Goal: Task Accomplishment & Management: Use online tool/utility

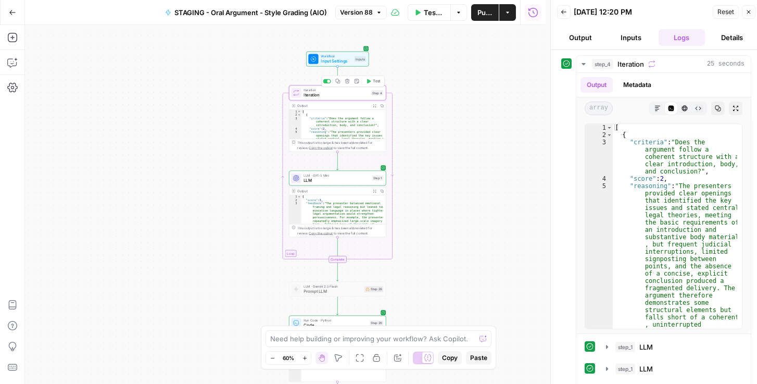
click at [327, 93] on span "Iteration" at bounding box center [336, 95] width 65 height 6
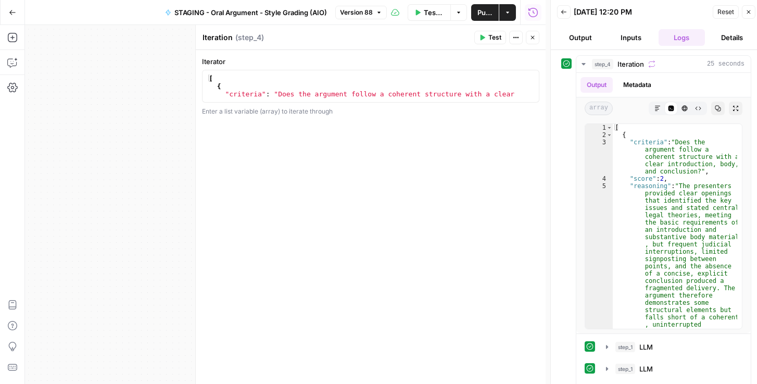
click at [535, 43] on button "Close" at bounding box center [533, 38] width 14 height 14
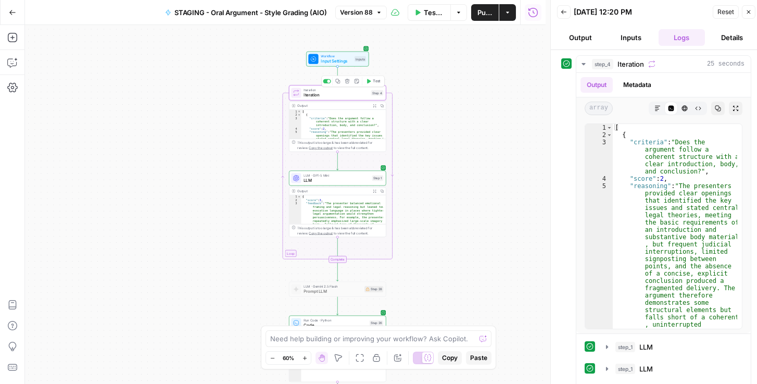
click at [337, 81] on icon "button" at bounding box center [337, 81] width 5 height 5
click at [344, 94] on span "Iteration" at bounding box center [336, 95] width 65 height 6
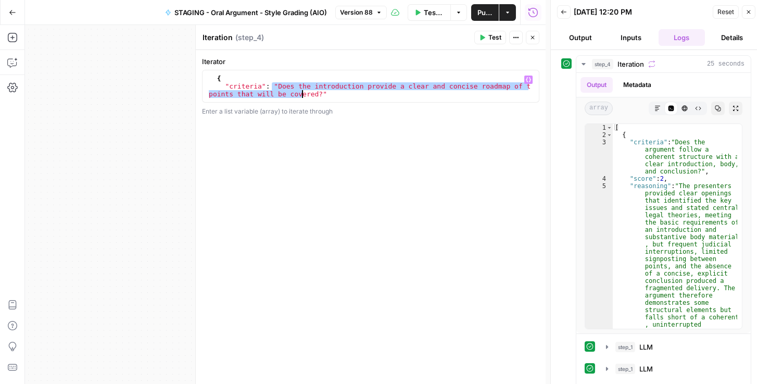
scroll to position [39, 0]
drag, startPoint x: 272, startPoint y: 87, endPoint x: 313, endPoint y: 94, distance: 41.7
click at [313, 94] on div "{ "criteria" : "Does the introduction provide a clear and concise roadmap of th…" at bounding box center [369, 93] width 324 height 39
paste textarea "**********"
type textarea "**********"
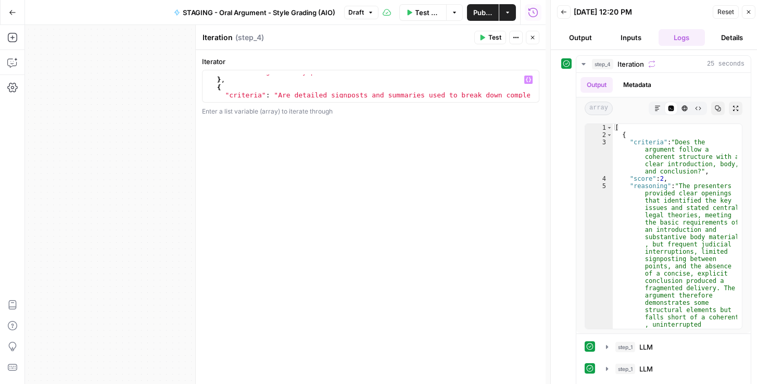
scroll to position [82, 0]
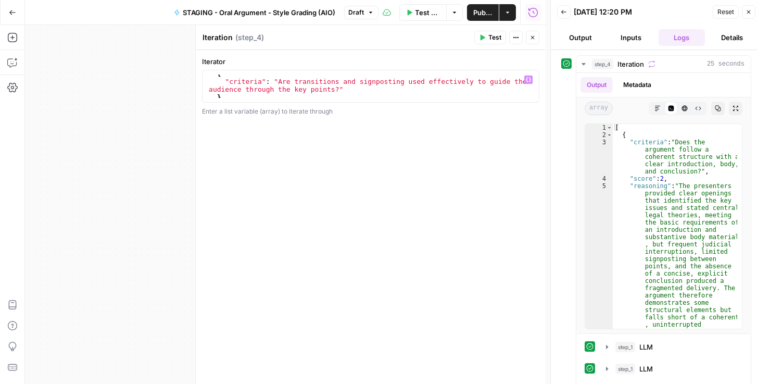
click at [537, 37] on button "Close" at bounding box center [533, 38] width 14 height 14
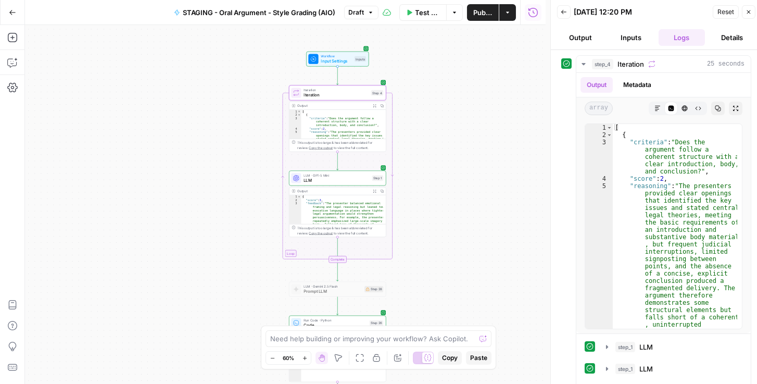
click at [331, 180] on span "LLM" at bounding box center [337, 180] width 66 height 6
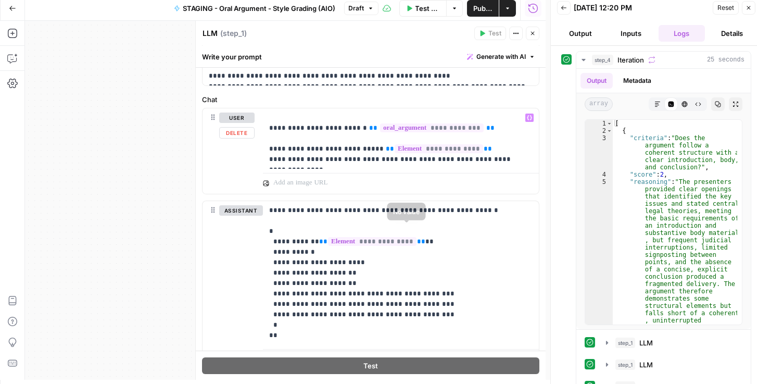
scroll to position [379, 0]
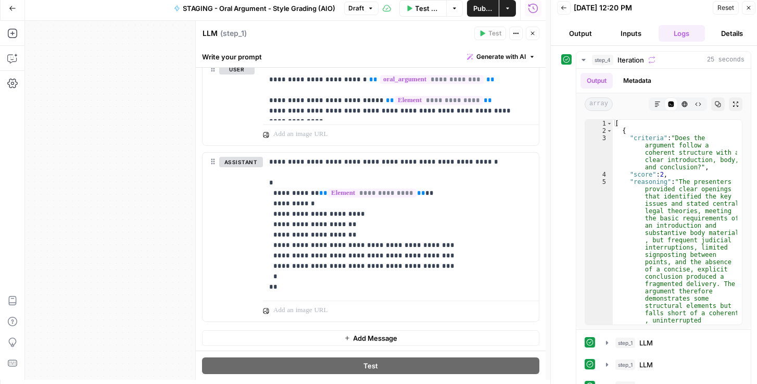
click at [533, 30] on icon "button" at bounding box center [533, 33] width 6 height 6
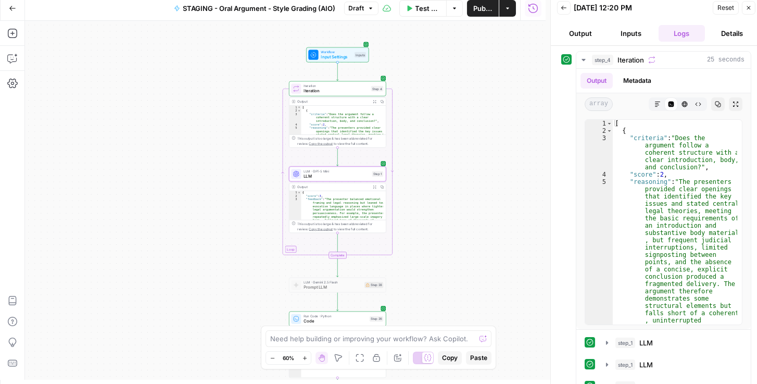
click at [340, 90] on span "Iteration" at bounding box center [336, 90] width 65 height 6
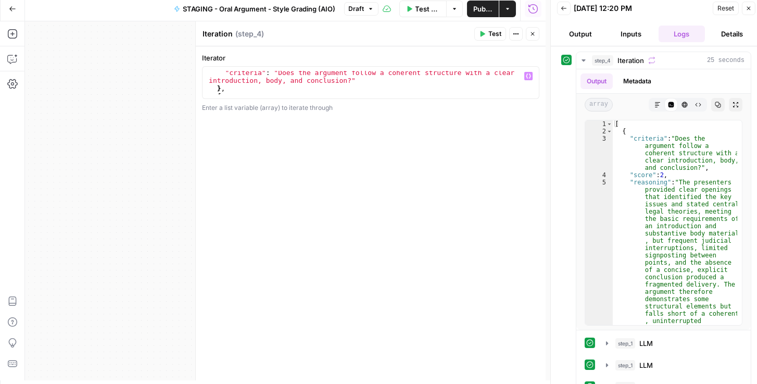
scroll to position [4, 0]
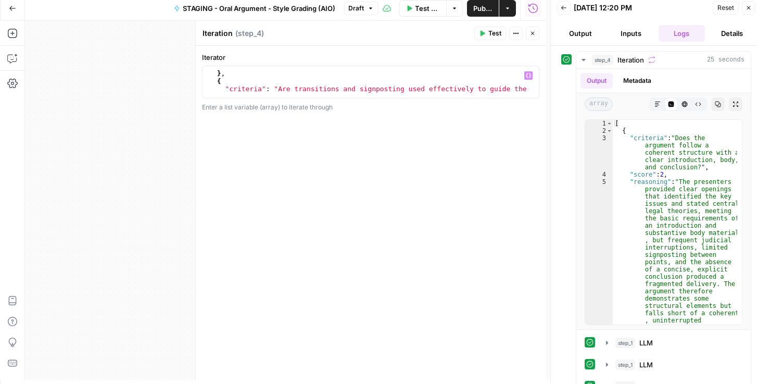
click at [350, 85] on div "} , { "criteria" : "Are transitions and signposting used effectively to guide t…" at bounding box center [369, 92] width 324 height 47
click at [385, 66] on div "**********" at bounding box center [370, 82] width 337 height 33
type textarea "**********"
click at [348, 86] on div "} , { "criteria" : "Does the presentation strategically focus on the most persu…" at bounding box center [369, 93] width 324 height 55
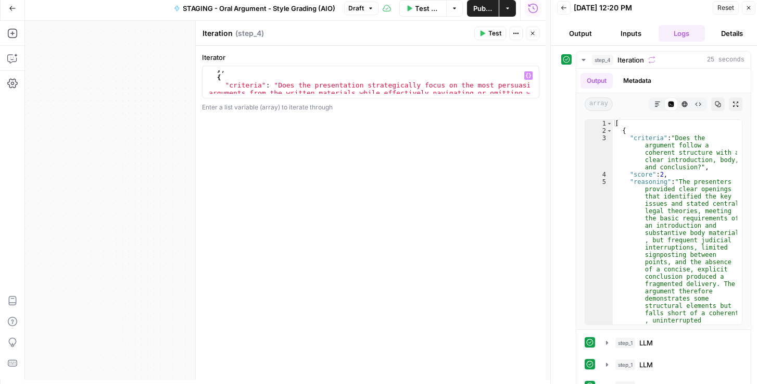
click at [529, 35] on button "Close" at bounding box center [533, 34] width 14 height 14
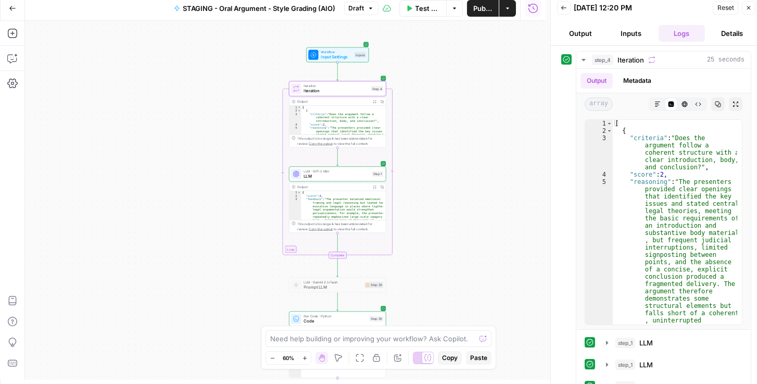
click at [360, 9] on span "Draft" at bounding box center [357, 8] width 16 height 9
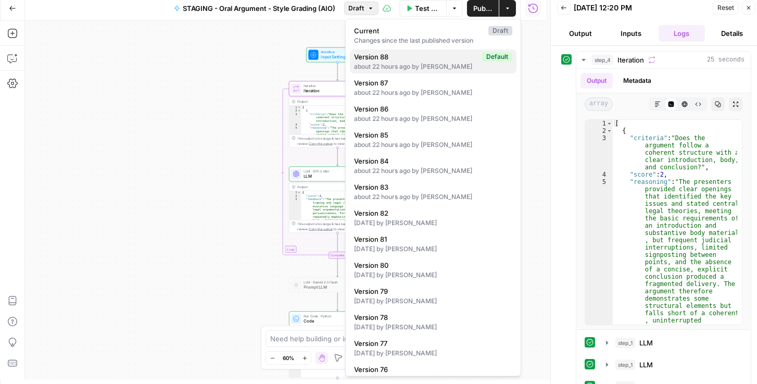
click at [413, 62] on div "about 22 hours ago by Daniel Scarr" at bounding box center [433, 66] width 158 height 9
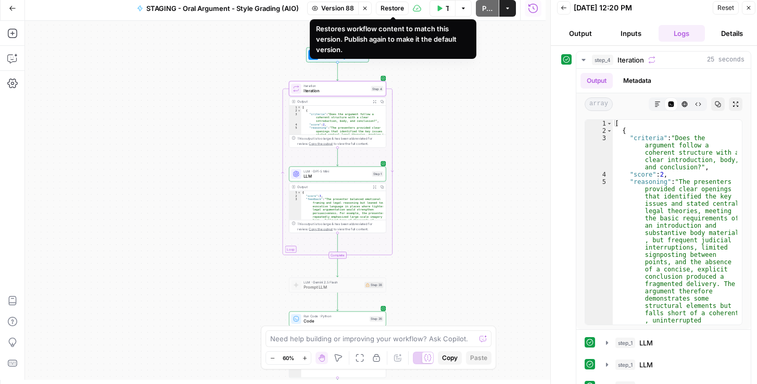
click at [385, 8] on span "Restore" at bounding box center [392, 8] width 23 height 9
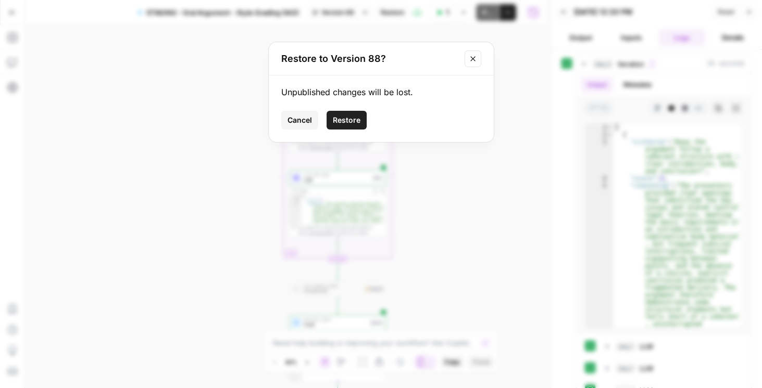
click at [334, 118] on span "Restore" at bounding box center [347, 120] width 28 height 10
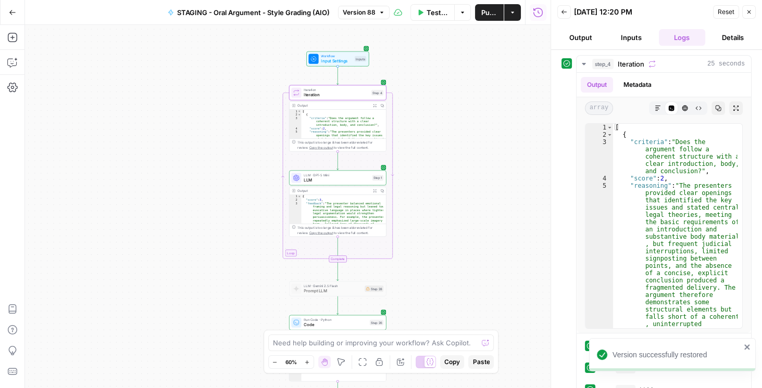
click at [485, 17] on span "Publish" at bounding box center [489, 12] width 16 height 10
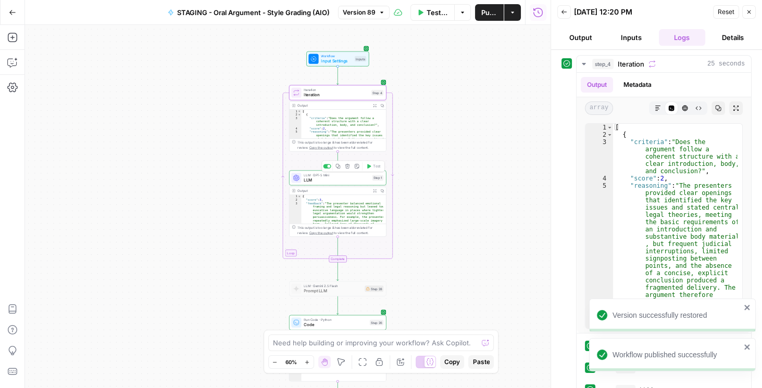
click at [329, 178] on span "LLM" at bounding box center [337, 180] width 66 height 6
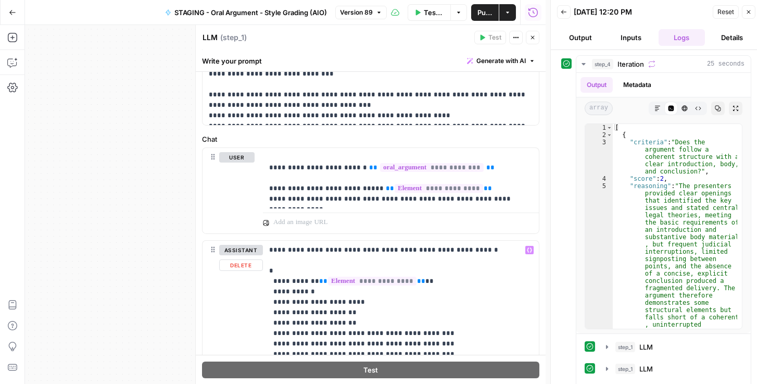
scroll to position [290, 0]
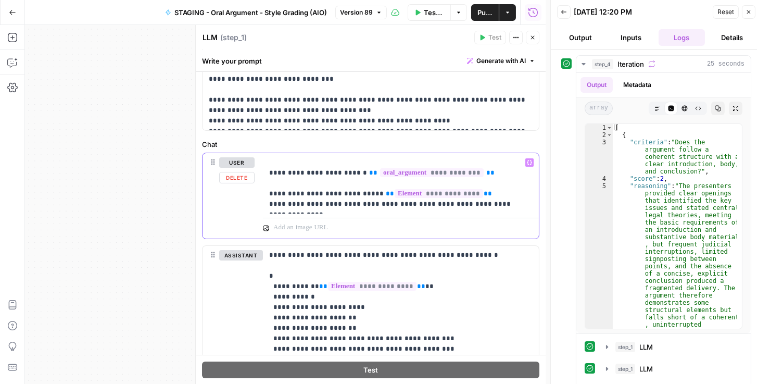
drag, startPoint x: 269, startPoint y: 204, endPoint x: 522, endPoint y: 207, distance: 253.1
click at [522, 207] on p "**********" at bounding box center [398, 183] width 259 height 52
copy p "**********"
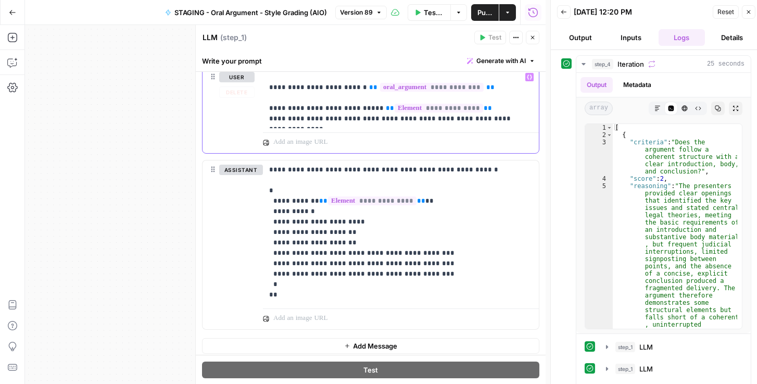
scroll to position [379, 0]
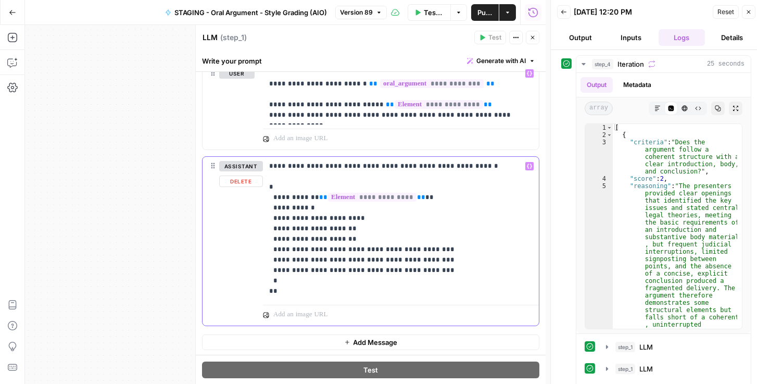
drag, startPoint x: 270, startPoint y: 164, endPoint x: 355, endPoint y: 290, distance: 151.6
click at [355, 290] on p "**********" at bounding box center [398, 228] width 259 height 135
copy p "**********"
click at [534, 38] on icon "button" at bounding box center [533, 37] width 6 height 6
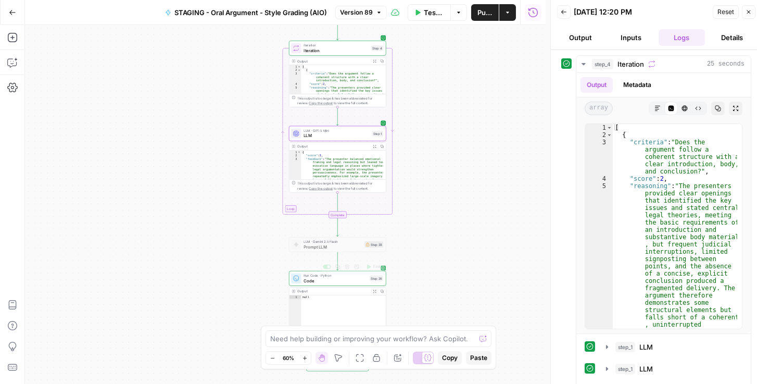
click at [339, 281] on span "Code" at bounding box center [336, 281] width 64 height 6
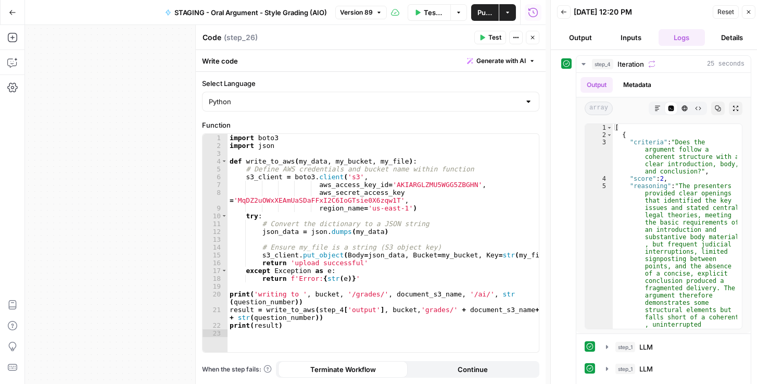
click at [536, 37] on button "Close" at bounding box center [533, 38] width 14 height 14
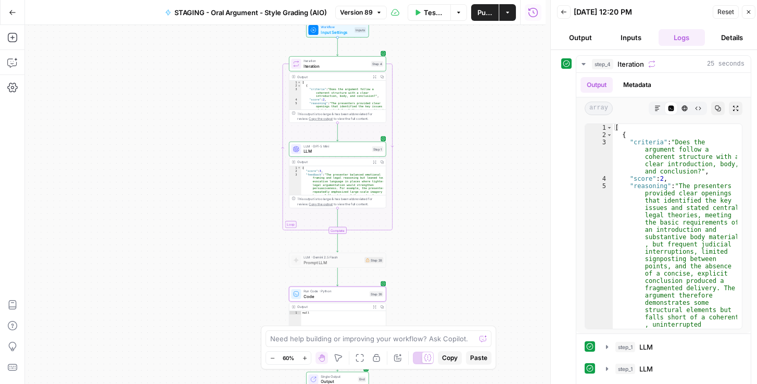
drag, startPoint x: 480, startPoint y: 94, endPoint x: 478, endPoint y: 156, distance: 62.0
click at [479, 158] on div "Workflow Input Settings Inputs Loop Iteration Iteration Step 4 Output Expand Ou…" at bounding box center [285, 204] width 521 height 359
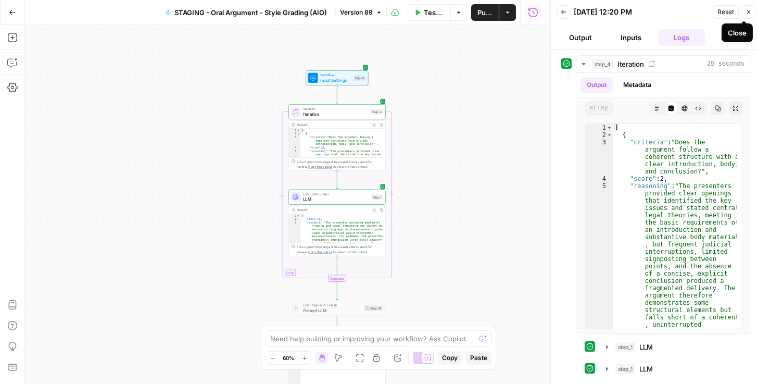
click at [746, 14] on icon "button" at bounding box center [749, 12] width 6 height 6
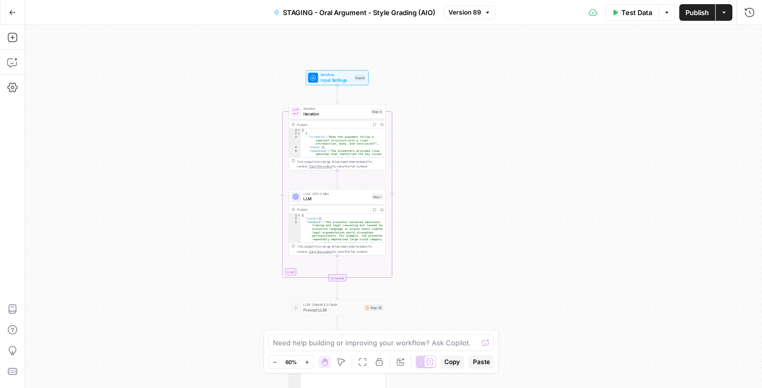
click at [741, 16] on div "Test Data Options Publish Actions Run History" at bounding box center [628, 12] width 267 height 24
click at [745, 16] on icon "button" at bounding box center [749, 12] width 10 height 10
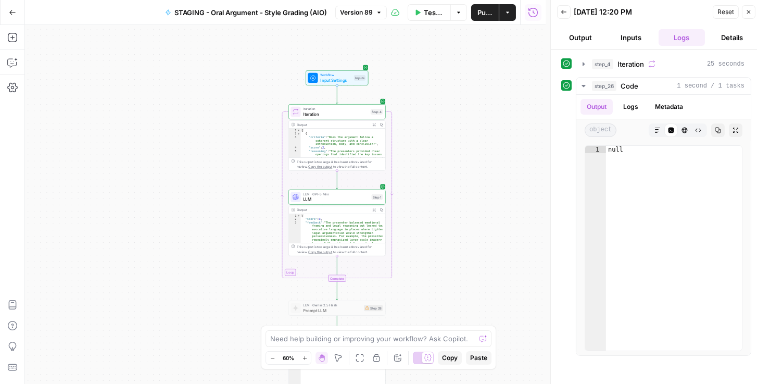
click at [567, 12] on icon "button" at bounding box center [564, 12] width 6 height 6
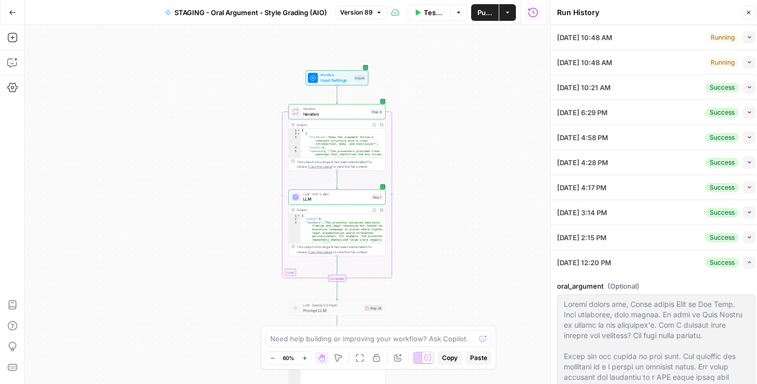
click at [747, 60] on icon "button" at bounding box center [750, 62] width 6 height 6
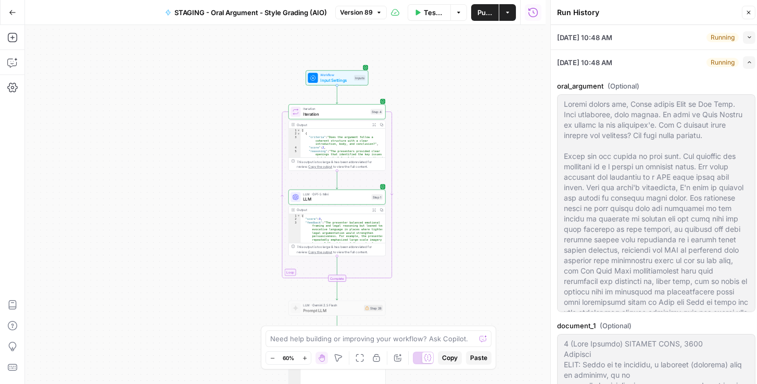
click at [747, 36] on icon "button" at bounding box center [750, 37] width 6 height 6
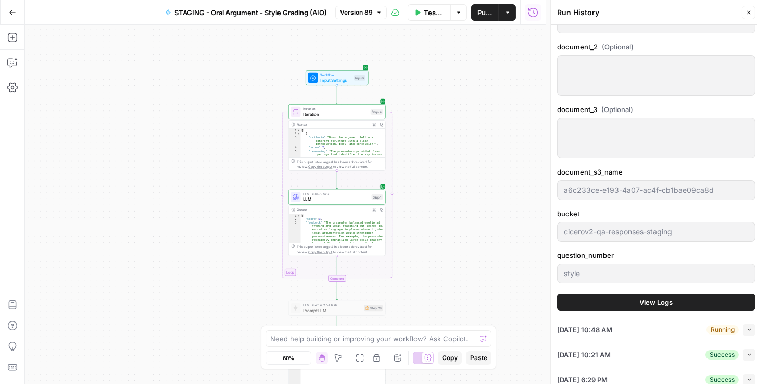
scroll to position [148, 0]
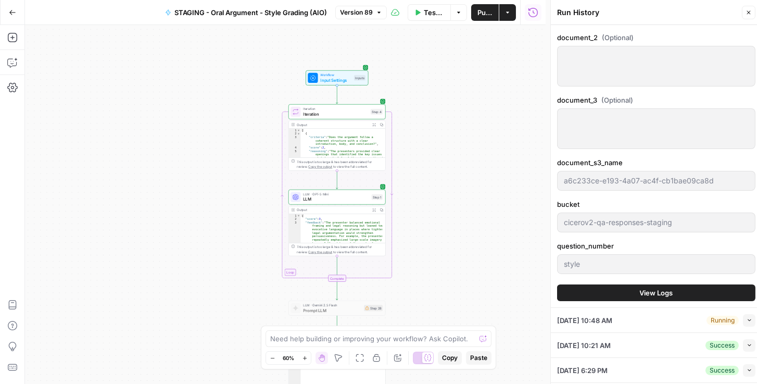
click at [612, 301] on button "View Logs" at bounding box center [656, 292] width 198 height 17
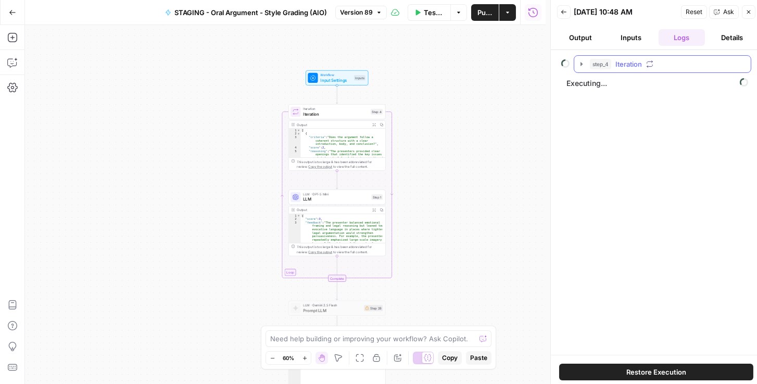
click at [584, 62] on icon "button" at bounding box center [581, 64] width 8 height 8
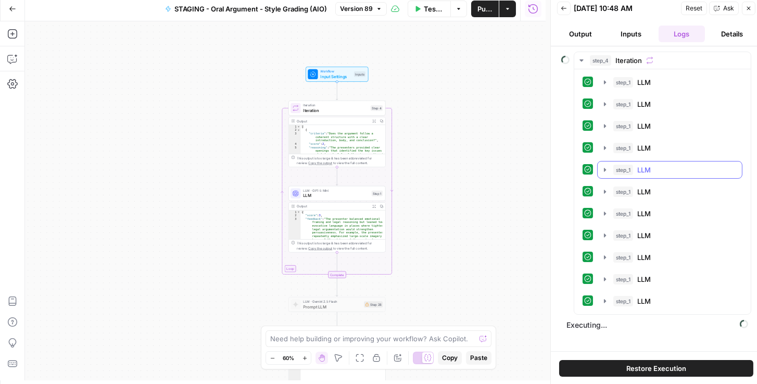
scroll to position [4, 0]
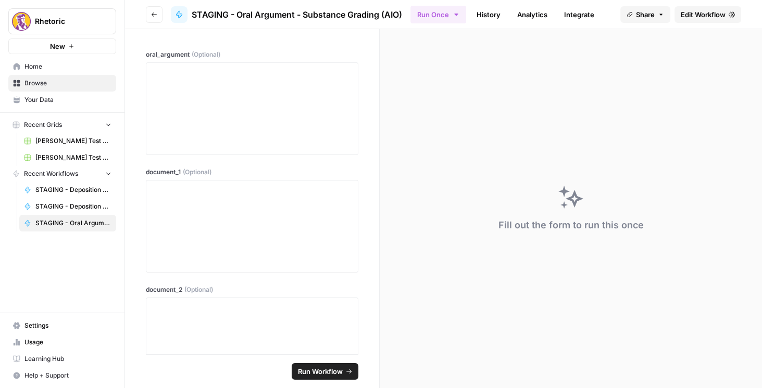
click at [155, 19] on button "Go back" at bounding box center [154, 14] width 17 height 17
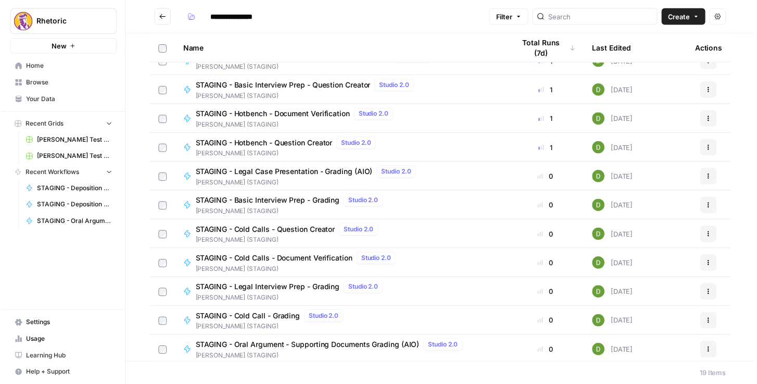
scroll to position [252, 0]
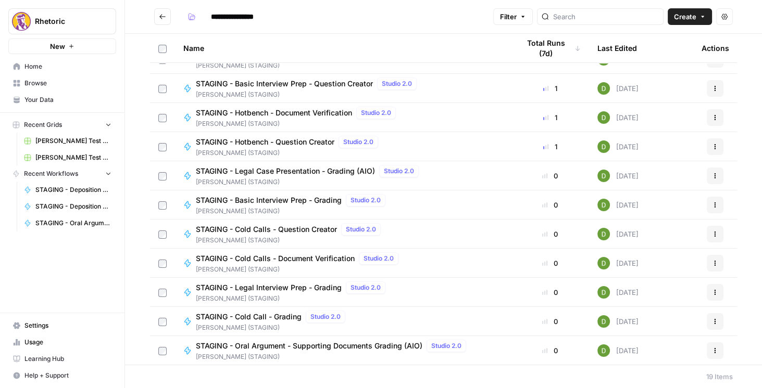
click at [305, 344] on span "STAGING - Oral Argument - Supporting Documents Grading (AIO)" at bounding box center [309, 346] width 227 height 10
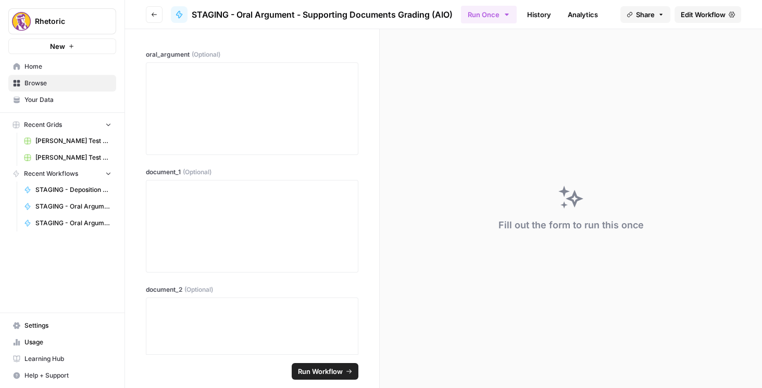
click at [707, 15] on span "Edit Workflow" at bounding box center [703, 14] width 45 height 10
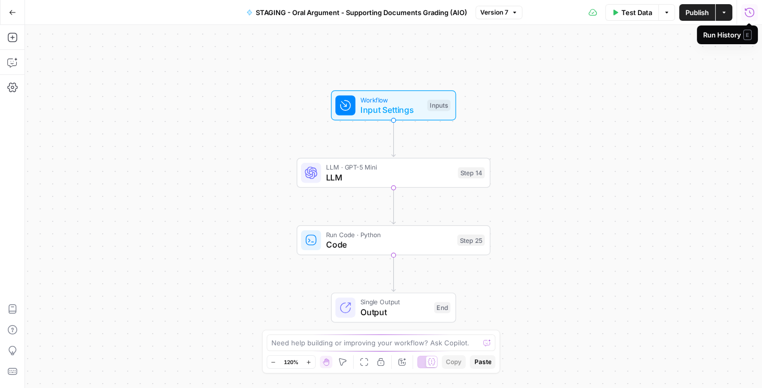
click at [750, 12] on icon "button" at bounding box center [749, 11] width 9 height 9
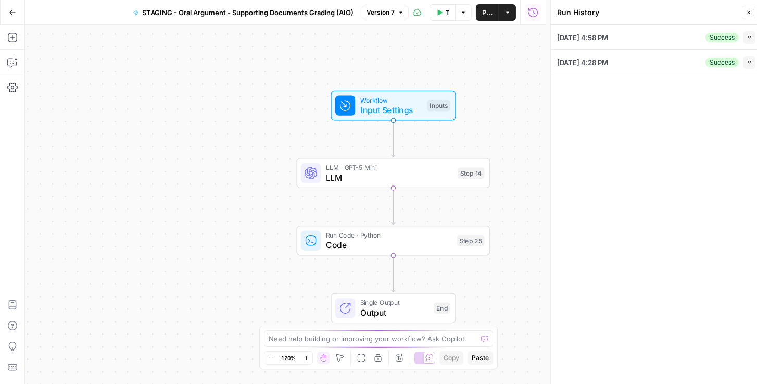
click at [750, 40] on icon "button" at bounding box center [750, 37] width 6 height 6
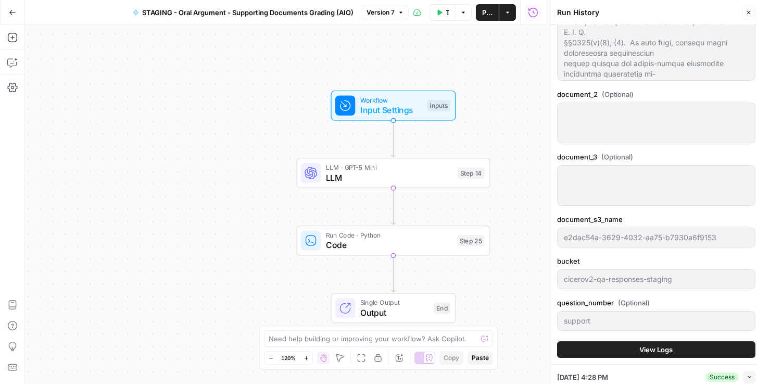
scroll to position [4, 0]
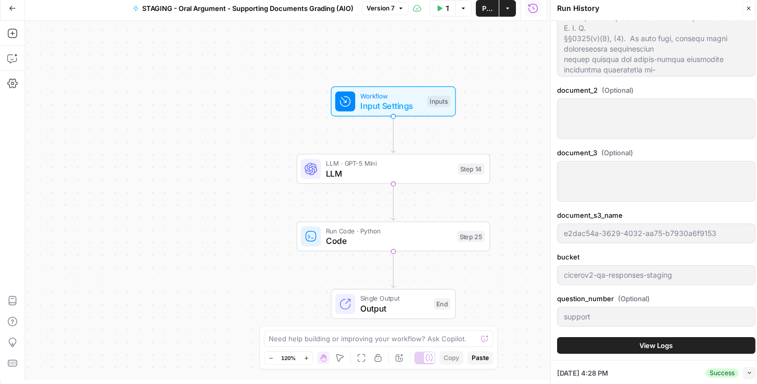
click at [674, 346] on button "View Logs" at bounding box center [656, 345] width 198 height 17
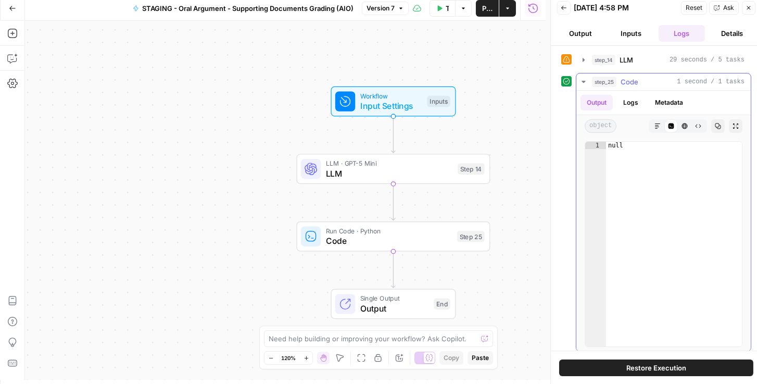
click at [630, 97] on button "Logs" at bounding box center [631, 103] width 28 height 16
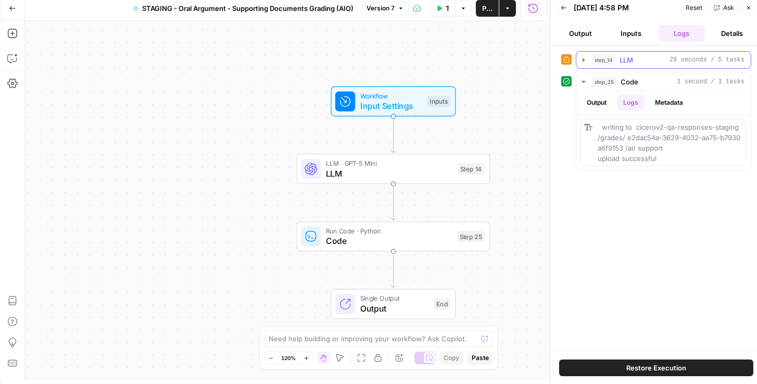
click at [587, 58] on icon "button" at bounding box center [584, 60] width 8 height 8
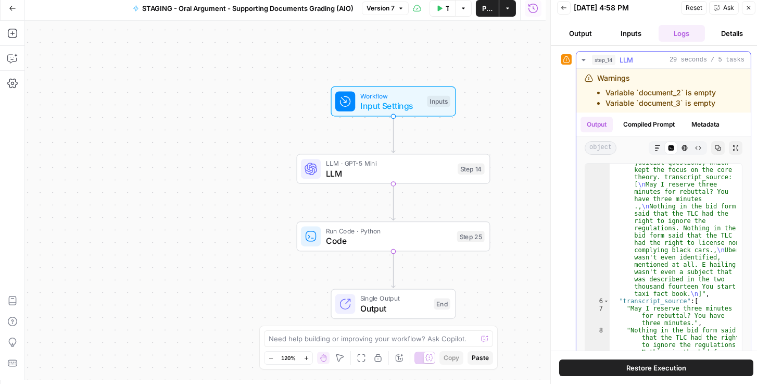
scroll to position [538, 0]
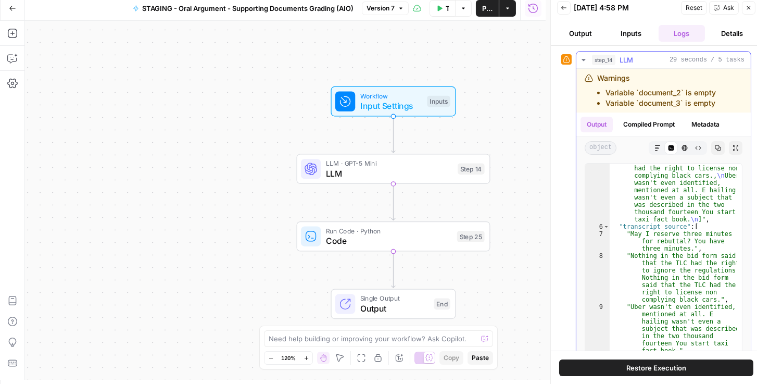
click at [657, 145] on button "Markdown" at bounding box center [658, 148] width 14 height 14
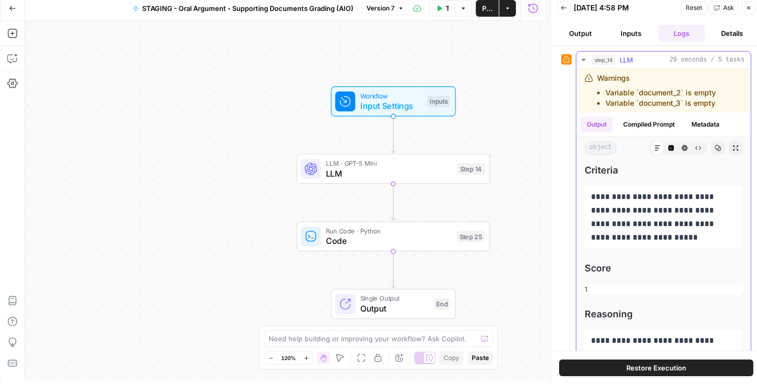
click at [668, 148] on icon "button" at bounding box center [671, 148] width 6 height 6
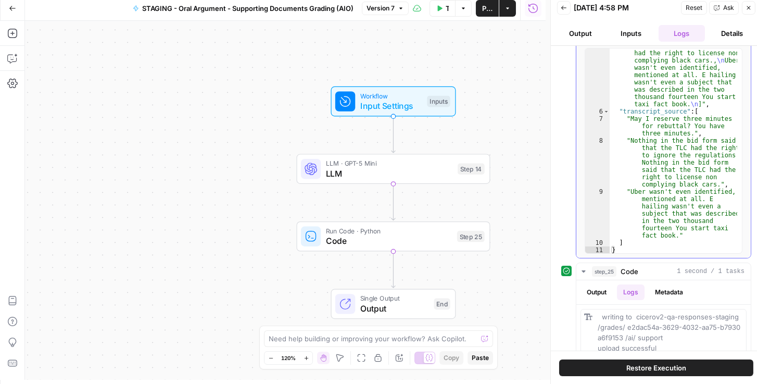
scroll to position [128, 0]
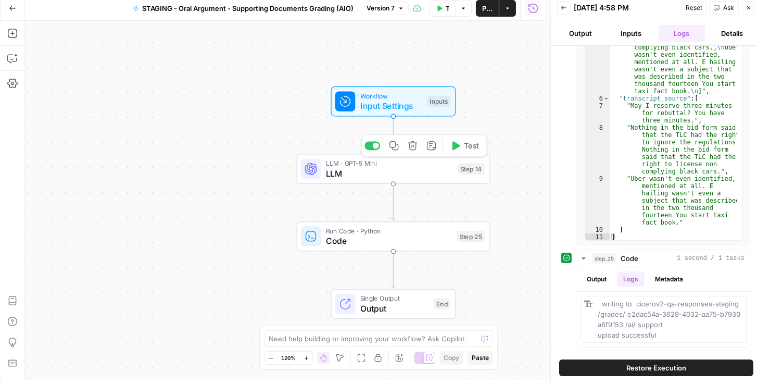
click at [409, 175] on span "LLM" at bounding box center [389, 173] width 127 height 12
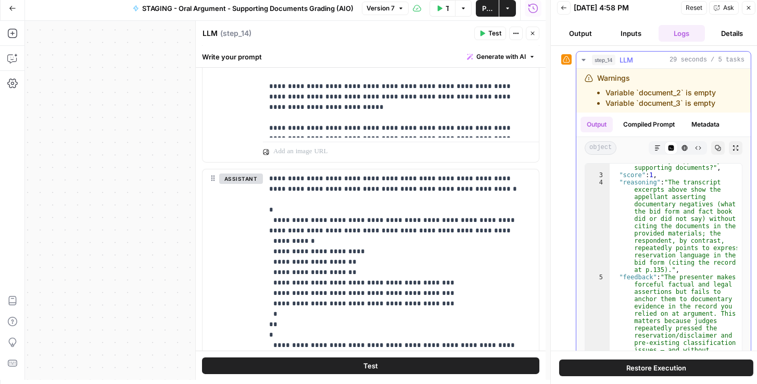
scroll to position [53, 0]
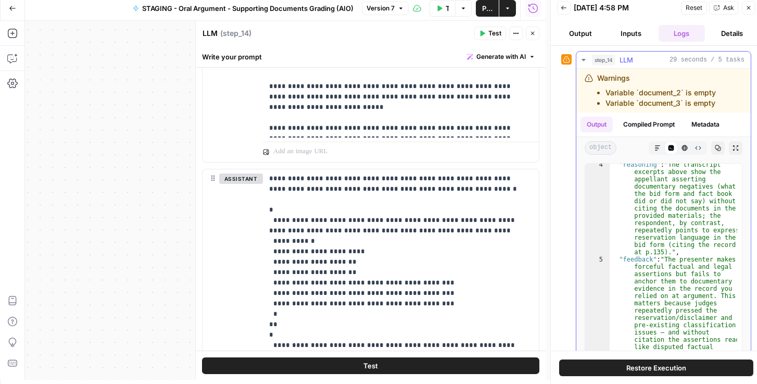
drag, startPoint x: 647, startPoint y: 123, endPoint x: 638, endPoint y: 122, distance: 9.4
click at [647, 123] on button "Compiled Prompt" at bounding box center [649, 125] width 64 height 16
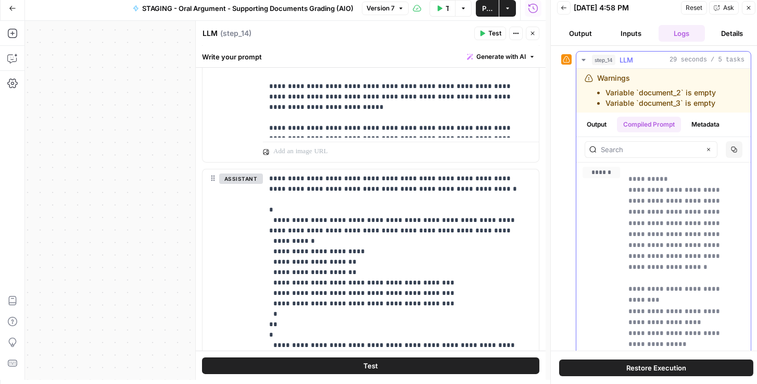
click at [609, 122] on button "Output" at bounding box center [597, 125] width 32 height 16
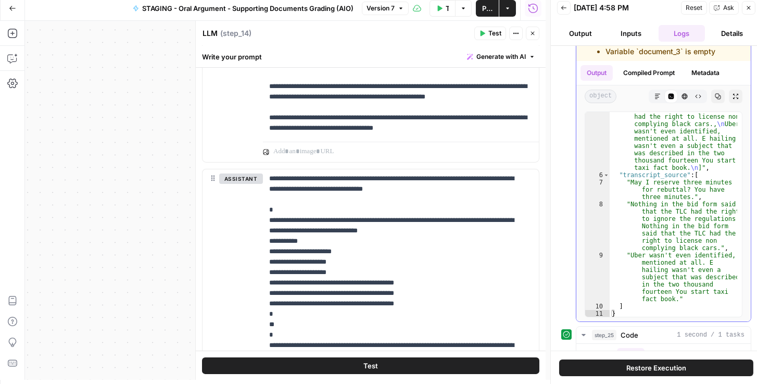
scroll to position [128, 0]
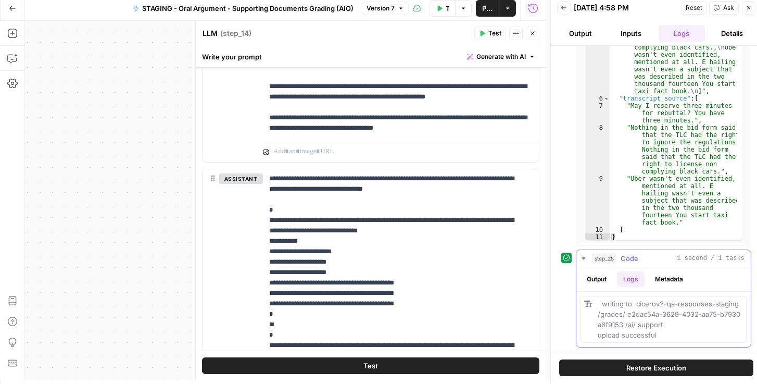
drag, startPoint x: 713, startPoint y: 278, endPoint x: 580, endPoint y: 208, distance: 150.2
click at [580, 208] on div "5 6 7 8 9 10 11 "feedback" : "The presenter makes forceful factual and legal as…" at bounding box center [663, 138] width 174 height 214
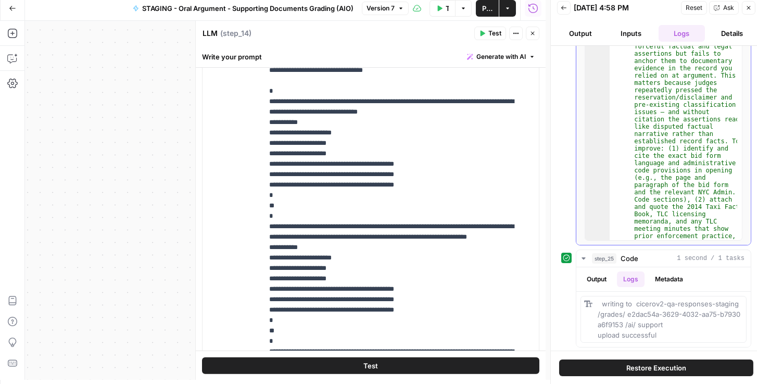
scroll to position [56, 0]
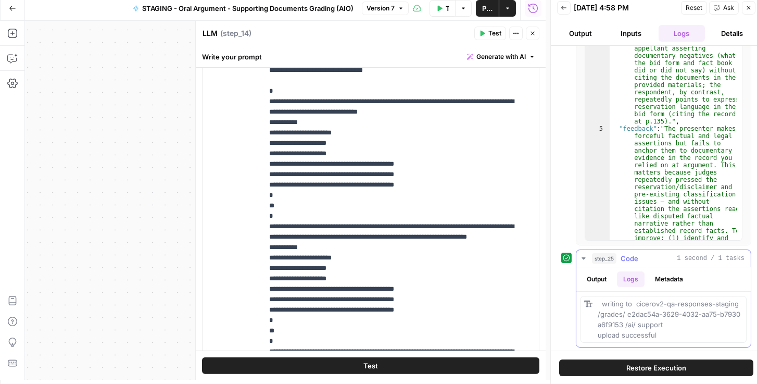
click at [588, 279] on button "Output" at bounding box center [597, 279] width 32 height 16
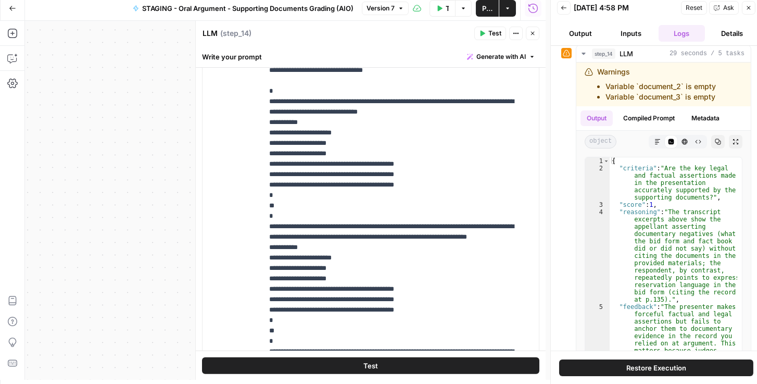
scroll to position [0, 0]
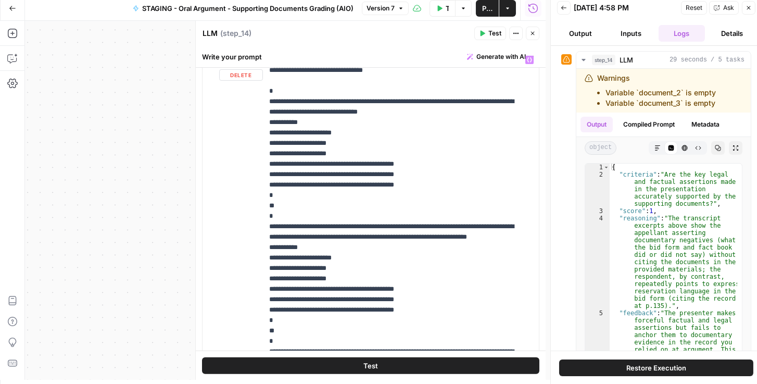
click at [527, 35] on button "Close" at bounding box center [533, 34] width 14 height 14
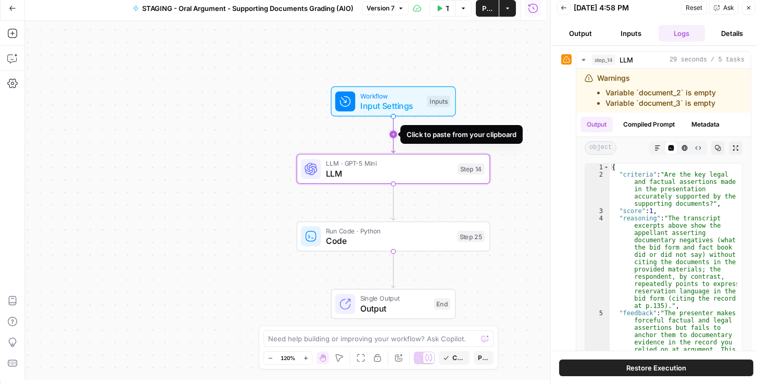
click at [392, 136] on icon "Edge from start to step_14" at bounding box center [394, 134] width 4 height 36
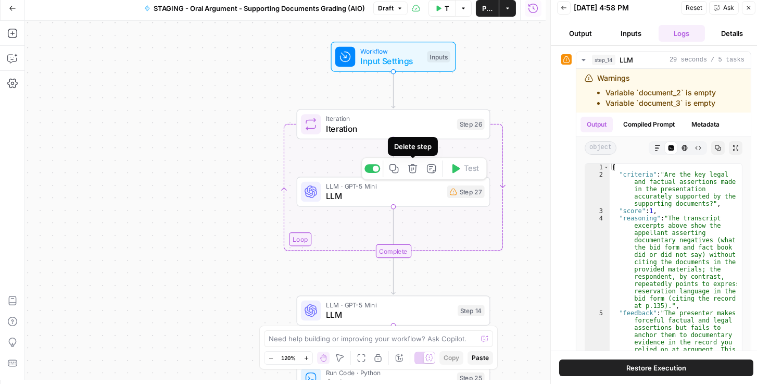
click at [418, 171] on button "Delete step" at bounding box center [413, 168] width 16 height 16
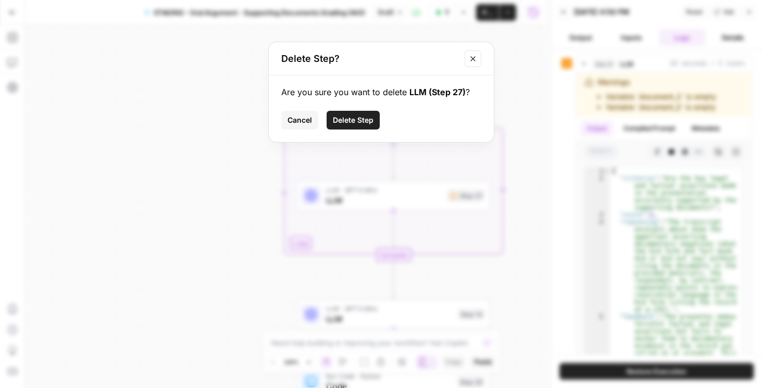
click at [361, 123] on span "Delete Step" at bounding box center [353, 120] width 41 height 10
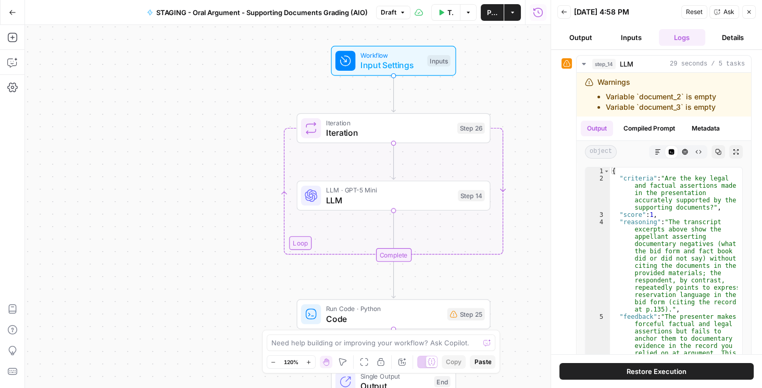
click at [370, 192] on span "LLM · GPT-5 Mini" at bounding box center [389, 190] width 127 height 10
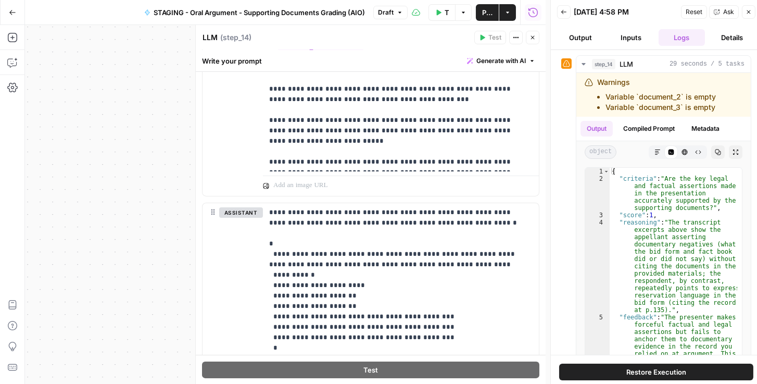
scroll to position [655, 0]
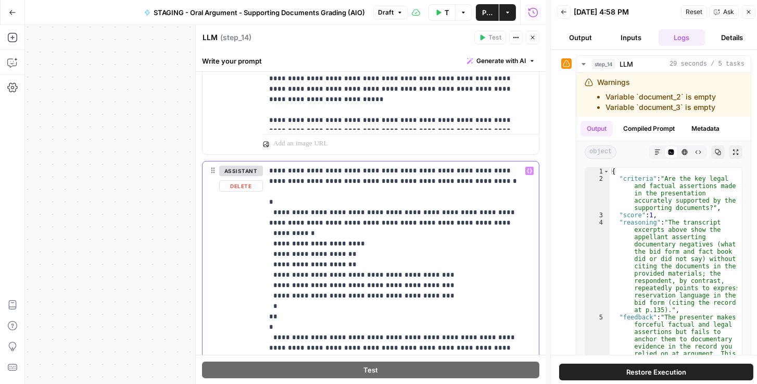
drag, startPoint x: 307, startPoint y: 210, endPoint x: 437, endPoint y: 225, distance: 130.5
click at [437, 225] on p "**********" at bounding box center [396, 374] width 255 height 417
copy p "**********"
click at [534, 40] on icon "button" at bounding box center [533, 37] width 6 height 6
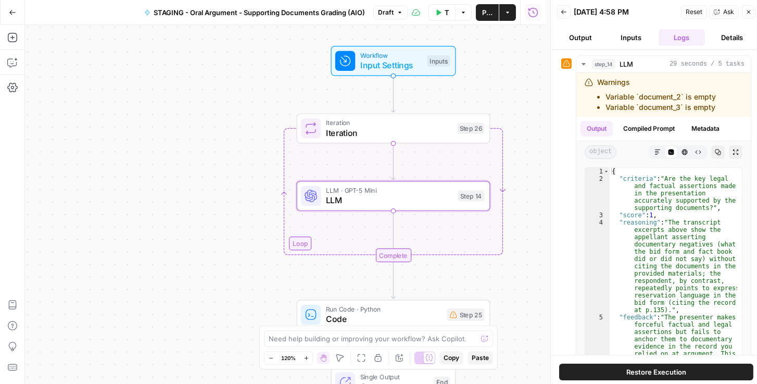
click at [381, 122] on span "Iteration" at bounding box center [389, 123] width 126 height 10
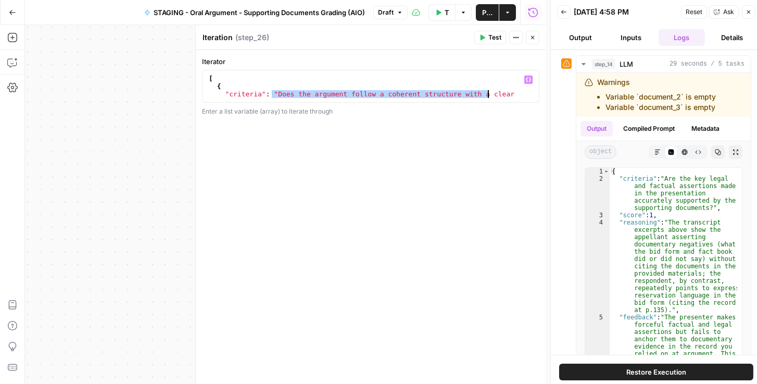
drag, startPoint x: 305, startPoint y: 91, endPoint x: 492, endPoint y: 93, distance: 187.0
click at [492, 93] on div "[ { "criteria" : "Does the argument follow a coherent structure with a clear in…" at bounding box center [369, 97] width 324 height 47
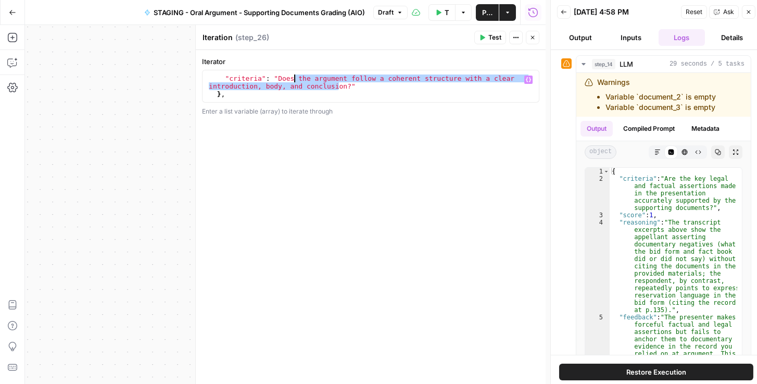
scroll to position [16, 0]
drag, startPoint x: 339, startPoint y: 84, endPoint x: 273, endPoint y: 78, distance: 66.4
click at [273, 78] on div ""criteria" : "Does the argument follow a coherent structure with a clear introd…" at bounding box center [369, 97] width 324 height 47
paste textarea "**********"
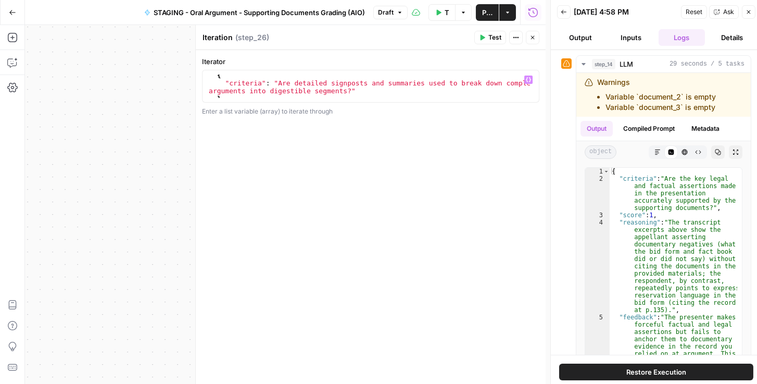
scroll to position [105, 0]
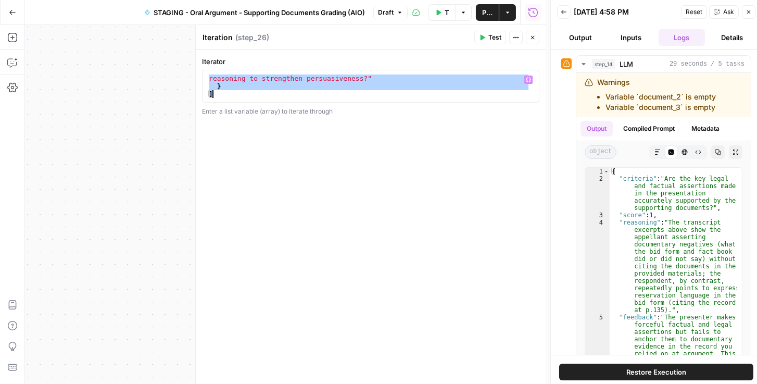
drag, startPoint x: 219, startPoint y: 82, endPoint x: 336, endPoint y: 228, distance: 187.4
click at [336, 228] on div "**********" at bounding box center [371, 217] width 350 height 334
type textarea "* *"
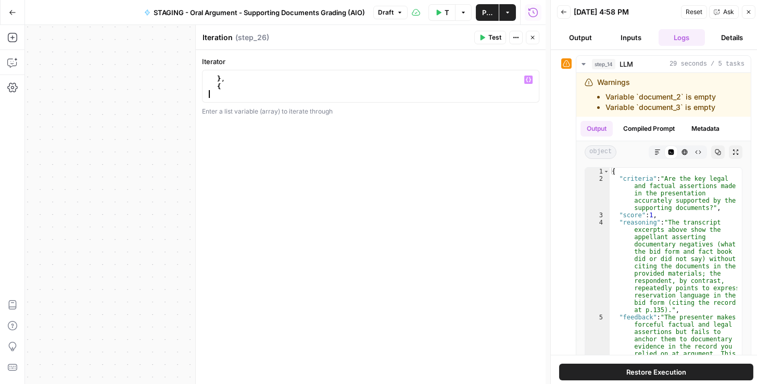
type textarea "*"
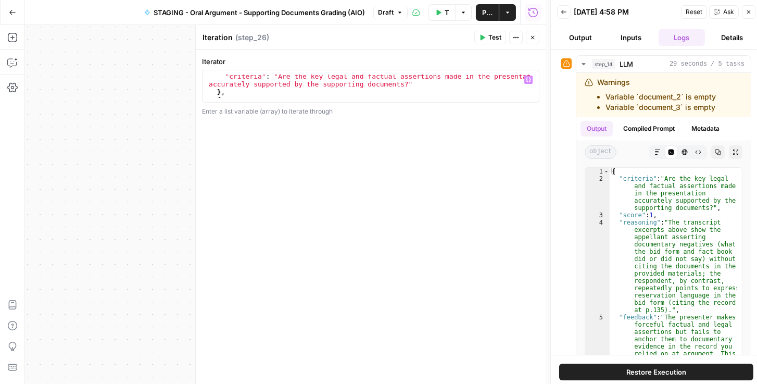
scroll to position [35, 0]
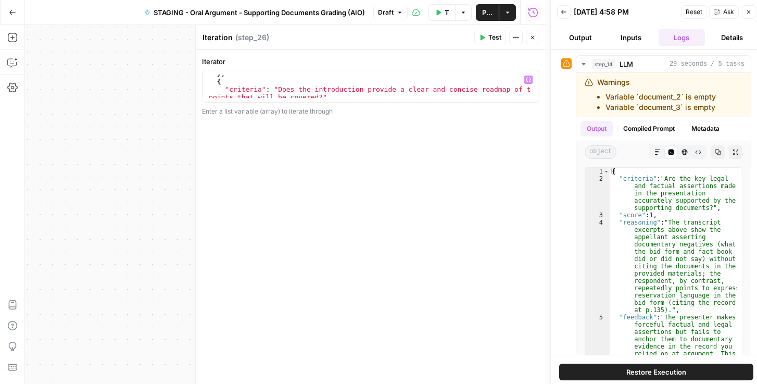
click at [531, 37] on icon "button" at bounding box center [533, 37] width 6 height 6
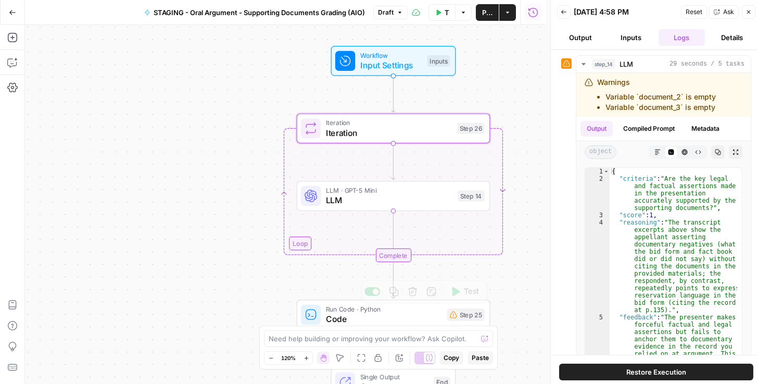
click at [379, 205] on span "LLM" at bounding box center [389, 200] width 127 height 12
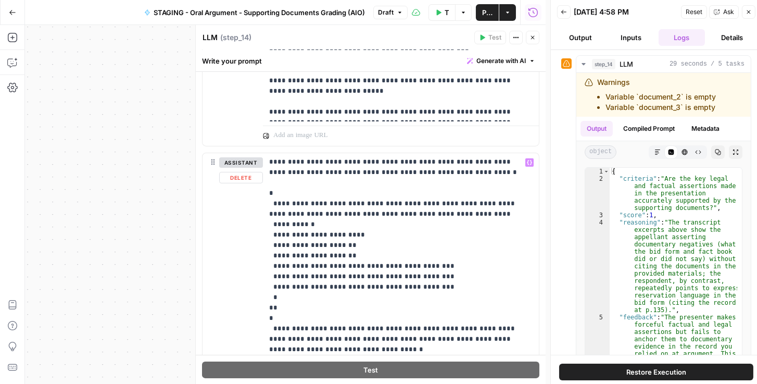
scroll to position [744, 0]
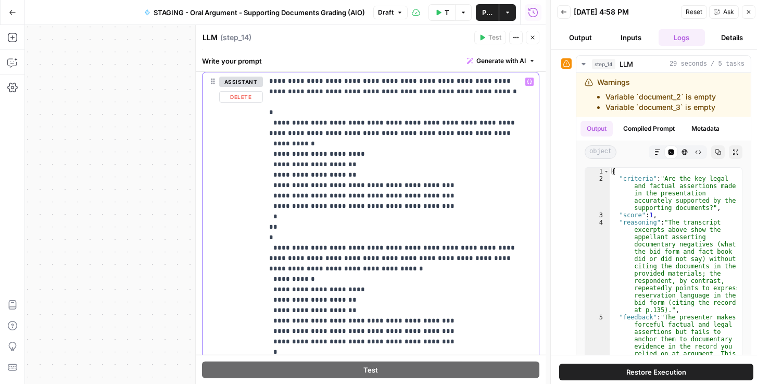
drag, startPoint x: 307, startPoint y: 245, endPoint x: 317, endPoint y: 266, distance: 23.5
click at [318, 266] on p "**********" at bounding box center [396, 284] width 255 height 417
copy p "**********"
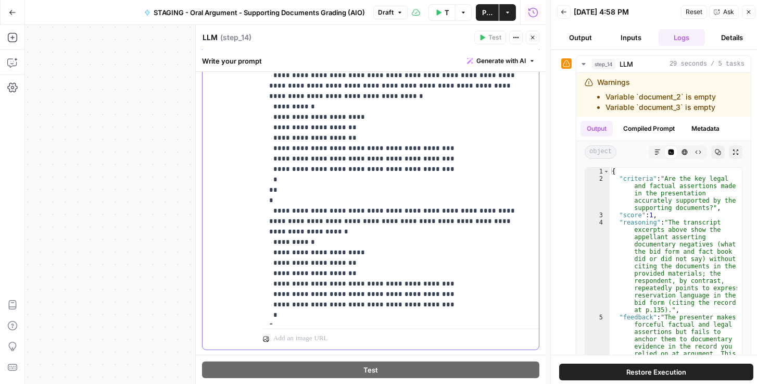
scroll to position [940, 0]
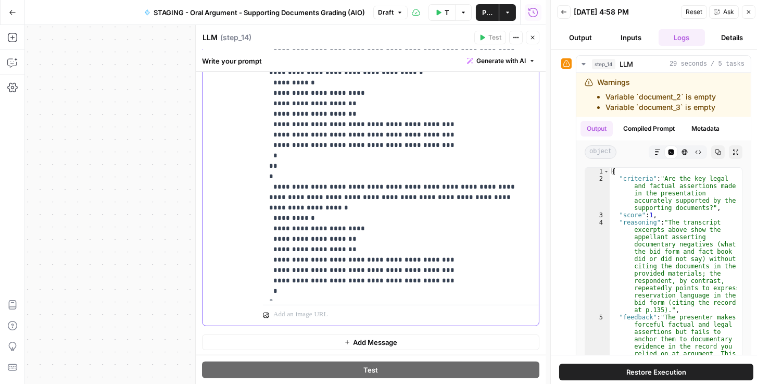
drag, startPoint x: 308, startPoint y: 185, endPoint x: 509, endPoint y: 196, distance: 201.3
click at [509, 196] on p "**********" at bounding box center [396, 88] width 255 height 417
copy p "**********"
click at [535, 37] on icon "button" at bounding box center [533, 37] width 6 height 6
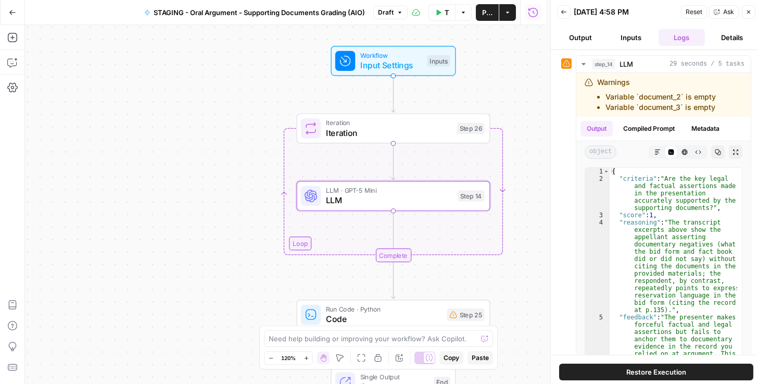
click at [398, 128] on span "Iteration" at bounding box center [389, 133] width 126 height 12
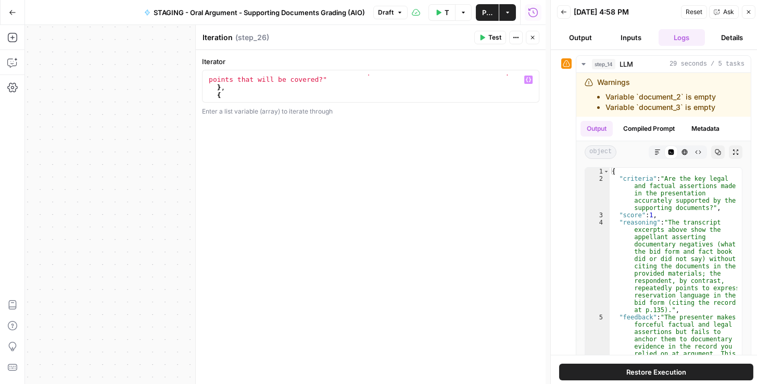
scroll to position [71, 0]
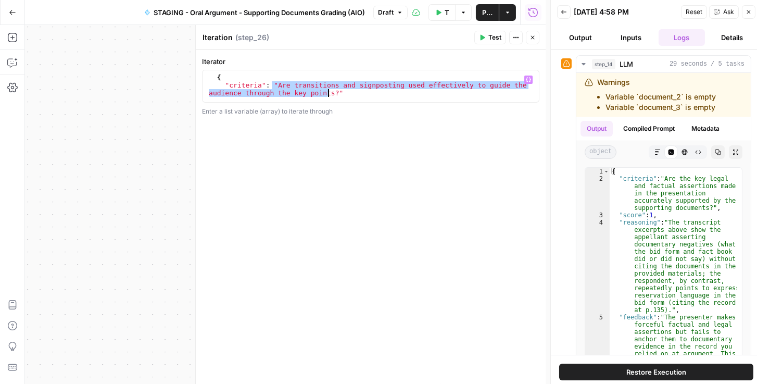
drag, startPoint x: 271, startPoint y: 84, endPoint x: 327, endPoint y: 93, distance: 56.4
click at [327, 93] on div "{ "criteria" : "Are transitions and signposting used effectively to guide the a…" at bounding box center [369, 92] width 324 height 39
paste textarea "**********"
type textarea "**********"
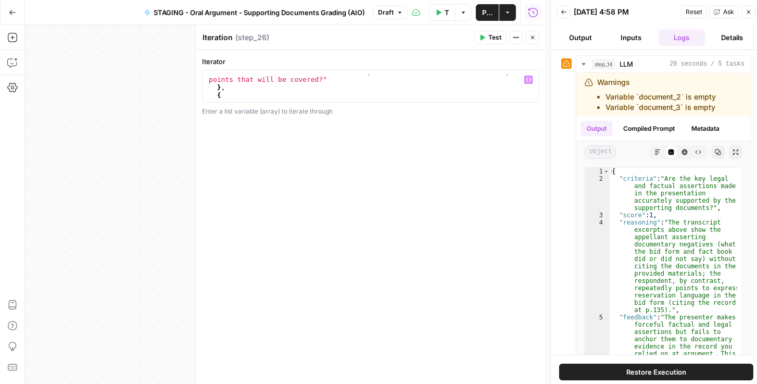
scroll to position [35, 0]
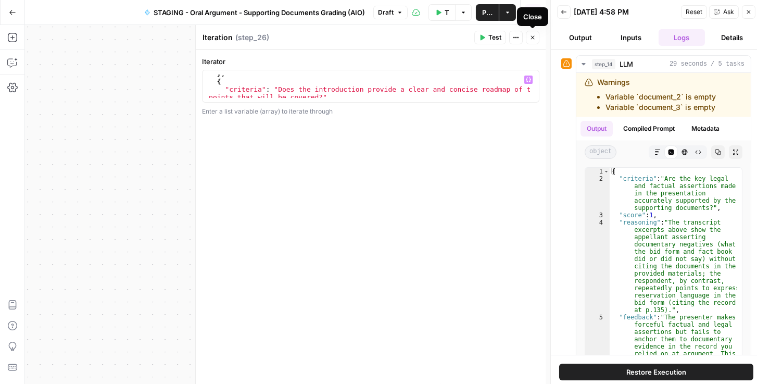
click at [530, 39] on icon "button" at bounding box center [533, 37] width 6 height 6
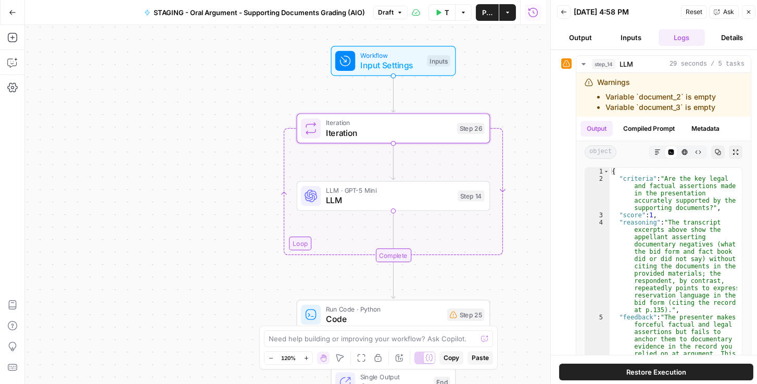
click at [182, 193] on div "Workflow Input Settings Inputs Loop Iteration Iteration Step 26 LLM · GPT-5 Min…" at bounding box center [285, 204] width 521 height 359
click at [365, 129] on span "Iteration" at bounding box center [389, 133] width 126 height 12
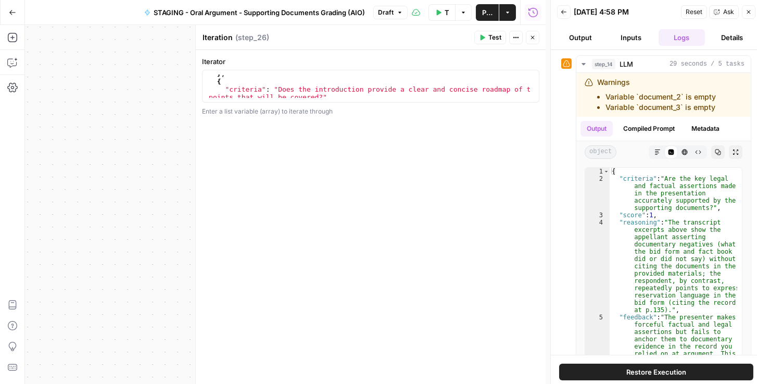
click at [532, 38] on icon "button" at bounding box center [533, 37] width 6 height 6
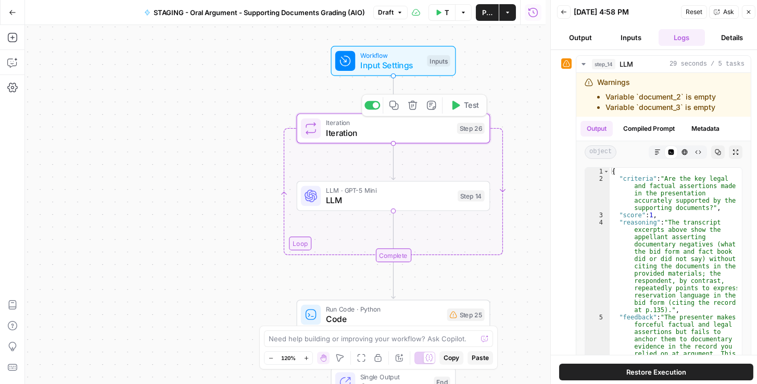
click at [392, 191] on span "LLM · GPT-5 Mini" at bounding box center [389, 190] width 127 height 10
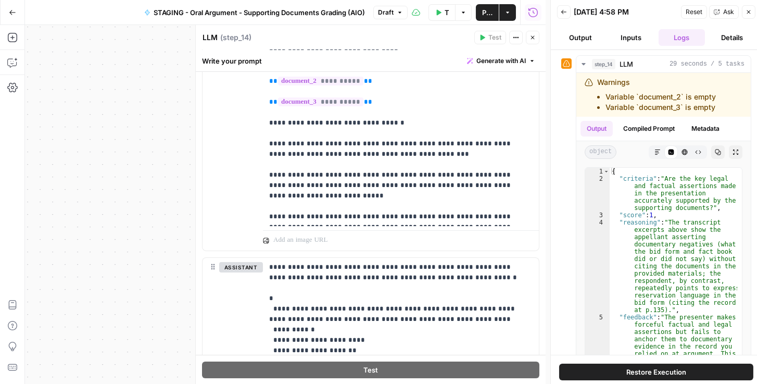
scroll to position [714, 0]
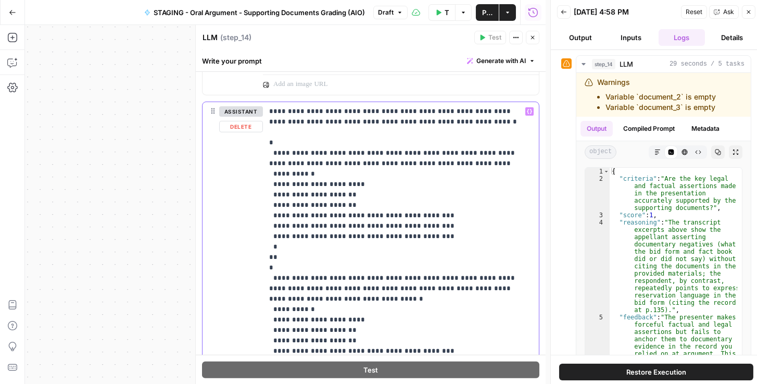
drag, startPoint x: 307, startPoint y: 279, endPoint x: 317, endPoint y: 296, distance: 20.1
click at [317, 296] on p "**********" at bounding box center [396, 314] width 255 height 417
copy p "**********"
click at [537, 37] on button "Close" at bounding box center [533, 38] width 14 height 14
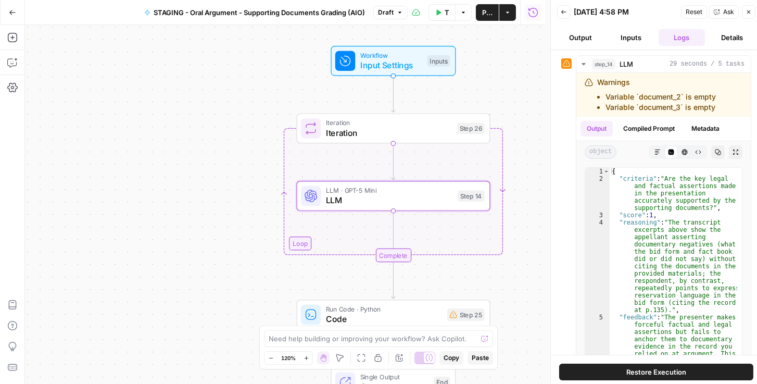
click at [361, 127] on span "Iteration" at bounding box center [389, 133] width 126 height 12
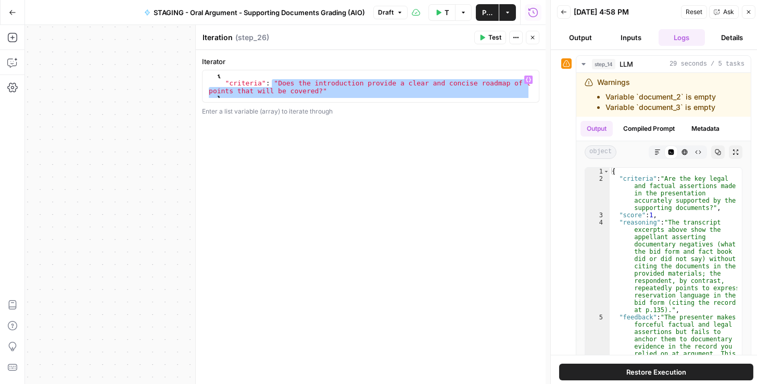
scroll to position [42, 0]
drag, startPoint x: 273, startPoint y: 89, endPoint x: 313, endPoint y: 92, distance: 40.2
click at [313, 92] on div "{ "criteria" : "Does the introduction provide a clear and concise roadmap of th…" at bounding box center [369, 90] width 324 height 39
paste textarea "**********"
type textarea "**********"
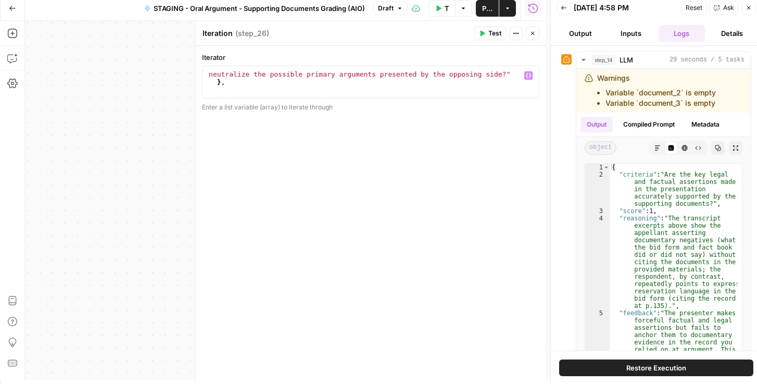
scroll to position [76, 0]
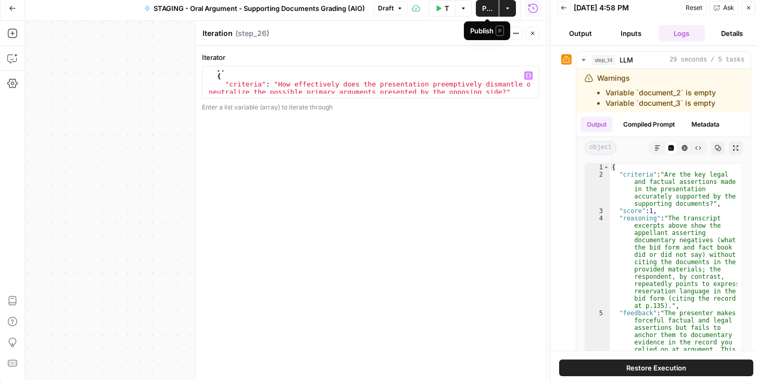
click at [534, 36] on icon "button" at bounding box center [533, 33] width 6 height 6
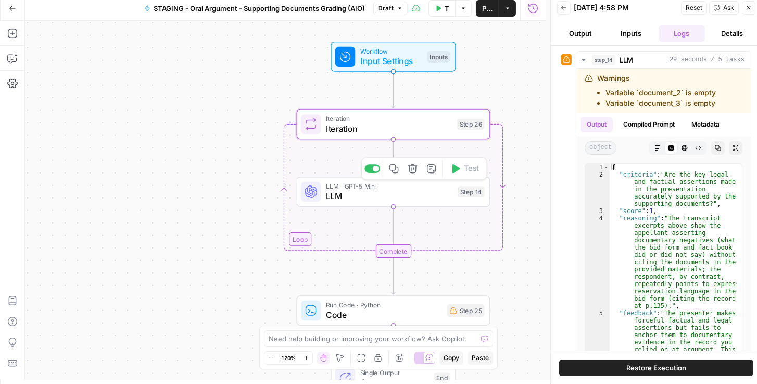
click at [400, 191] on span "LLM" at bounding box center [389, 196] width 127 height 12
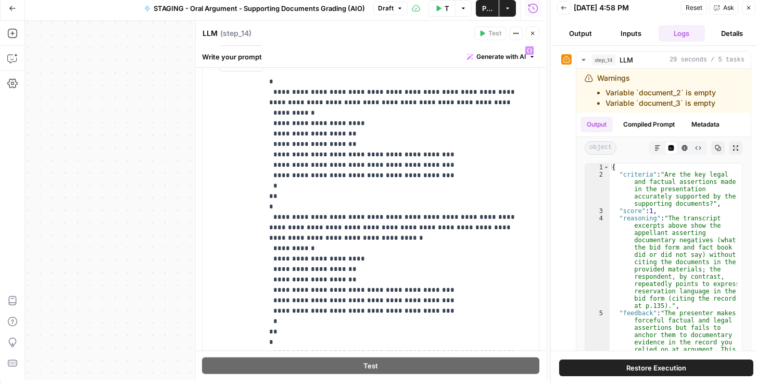
scroll to position [672, 0]
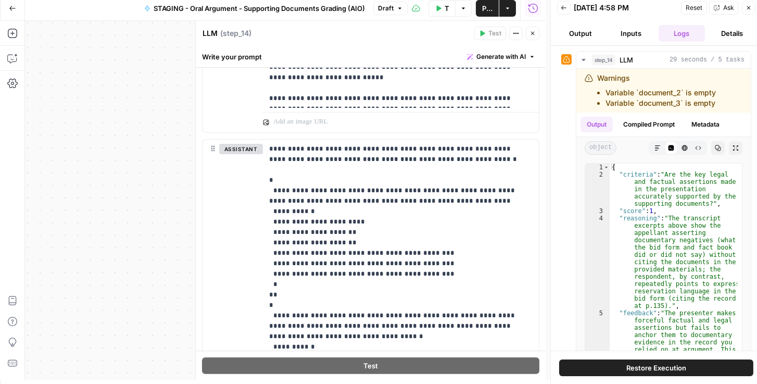
click at [492, 10] on span "Publish" at bounding box center [487, 8] width 10 height 10
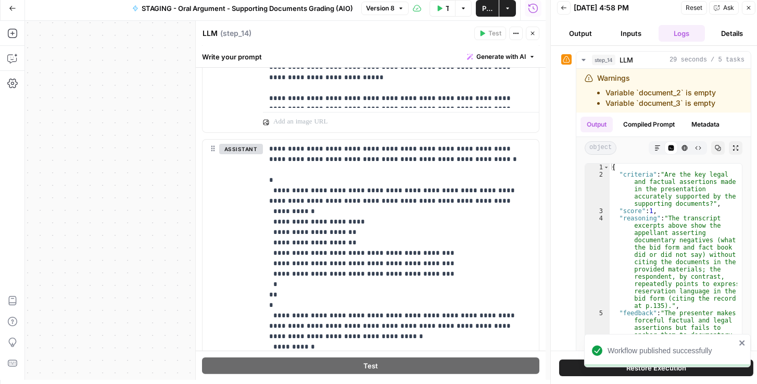
click at [412, 32] on div "LLM LLM ( step_14 )" at bounding box center [336, 33] width 269 height 11
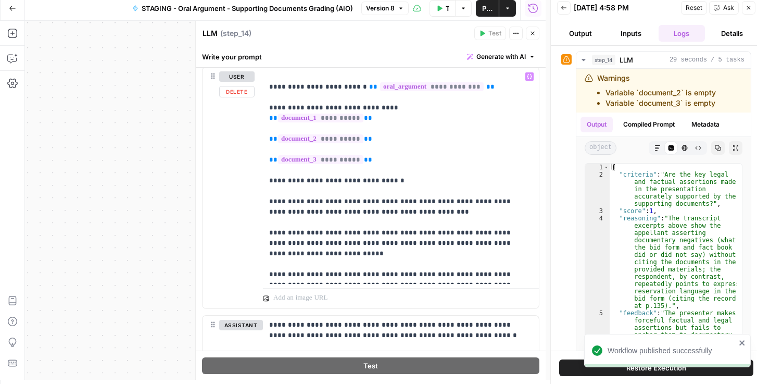
scroll to position [494, 0]
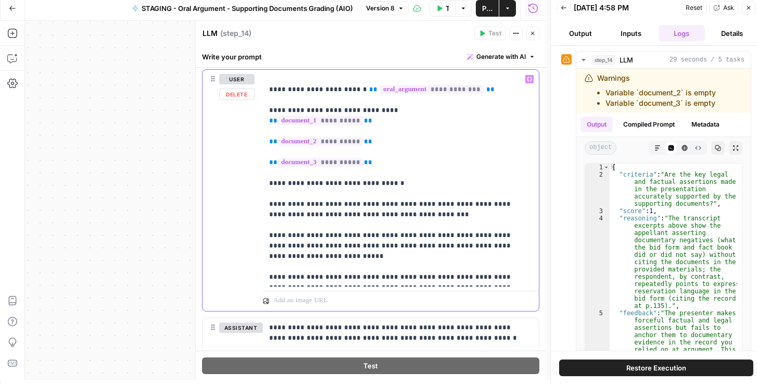
drag, startPoint x: 477, startPoint y: 275, endPoint x: 265, endPoint y: 194, distance: 227.5
click at [265, 194] on div "**********" at bounding box center [401, 178] width 276 height 217
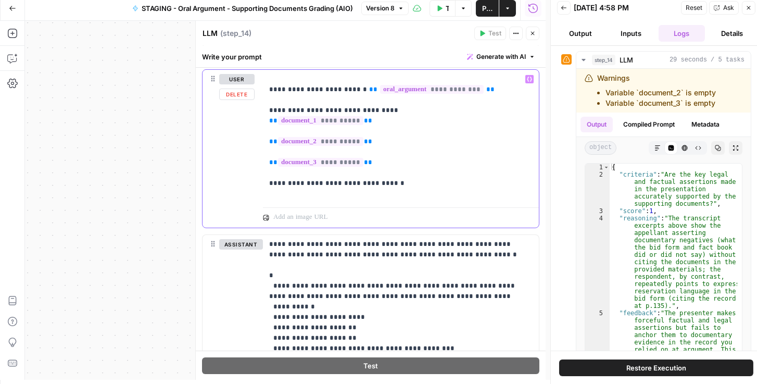
drag, startPoint x: 322, startPoint y: 181, endPoint x: 305, endPoint y: 181, distance: 17.7
click at [305, 181] on p "**********" at bounding box center [398, 136] width 259 height 125
click at [361, 182] on p "**********" at bounding box center [398, 136] width 259 height 125
click at [525, 81] on button "Variables Menu" at bounding box center [529, 79] width 8 height 8
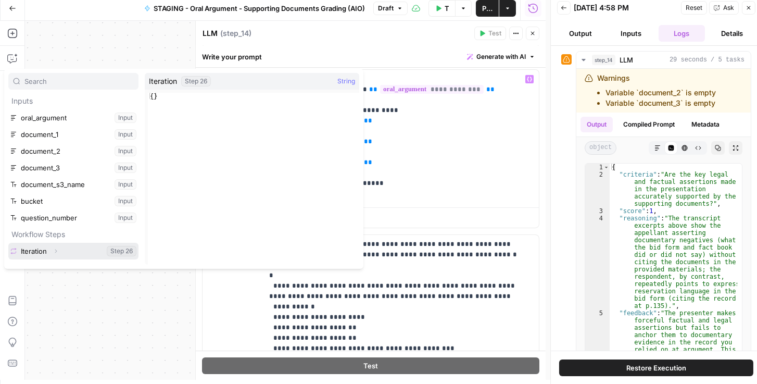
click at [56, 250] on icon "button" at bounding box center [56, 251] width 6 height 6
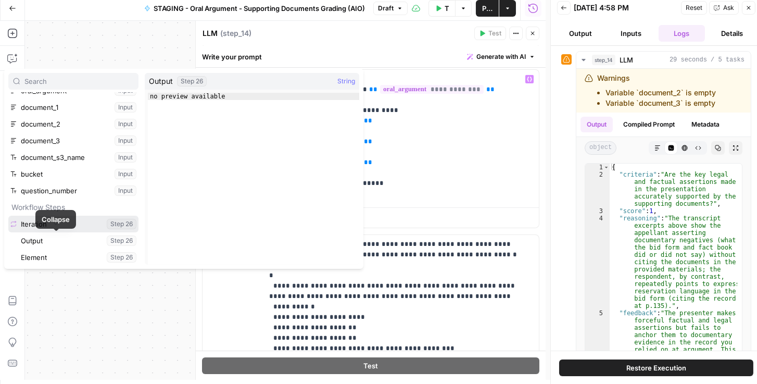
scroll to position [30, 0]
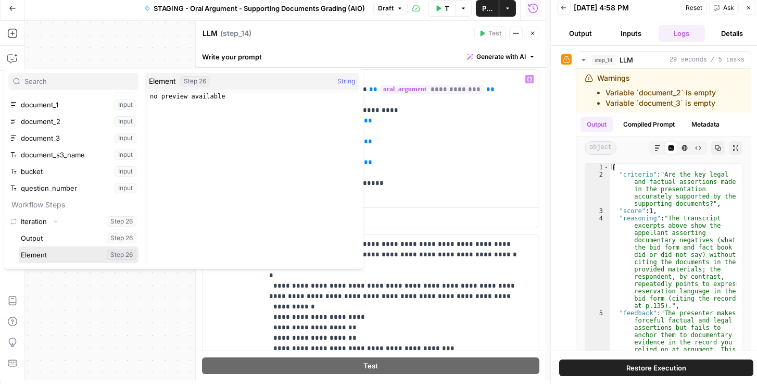
click at [43, 255] on button "Select variable Element" at bounding box center [79, 254] width 120 height 17
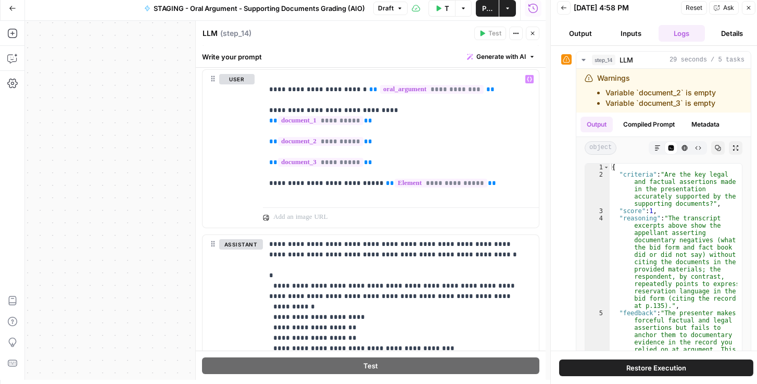
click at [484, 7] on span "Publish" at bounding box center [487, 8] width 10 height 10
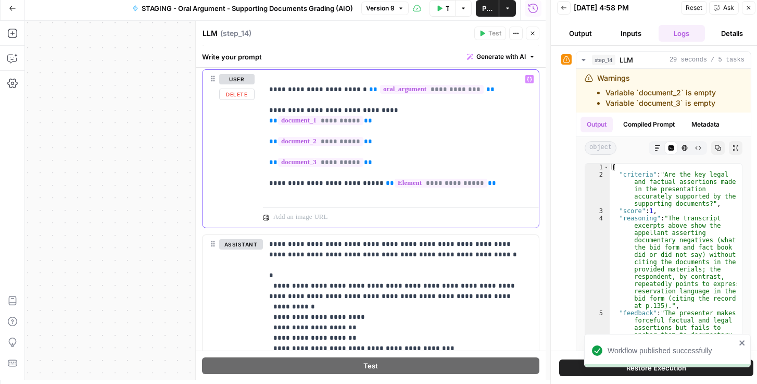
click at [341, 192] on p "**********" at bounding box center [398, 136] width 259 height 125
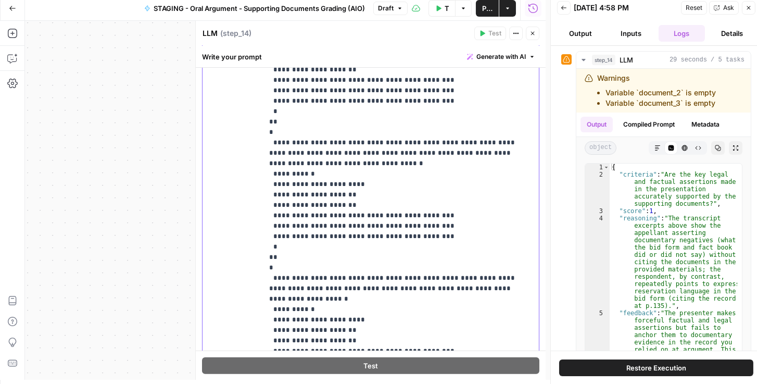
scroll to position [857, 0]
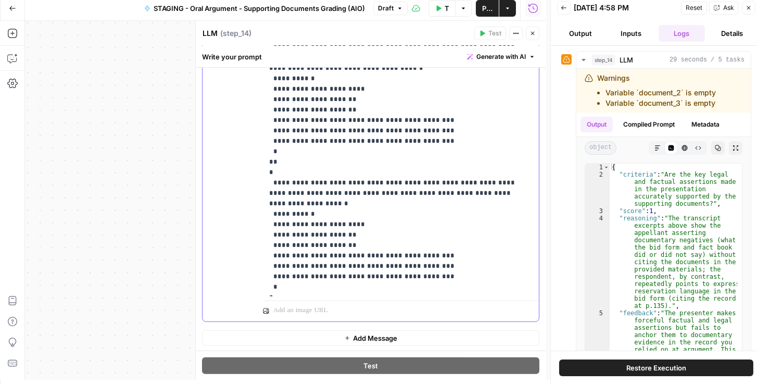
drag, startPoint x: 273, startPoint y: 152, endPoint x: 472, endPoint y: 339, distance: 273.0
click at [0, 0] on form "**********" at bounding box center [0, 0] width 0 height 0
click at [318, 296] on div at bounding box center [401, 308] width 276 height 25
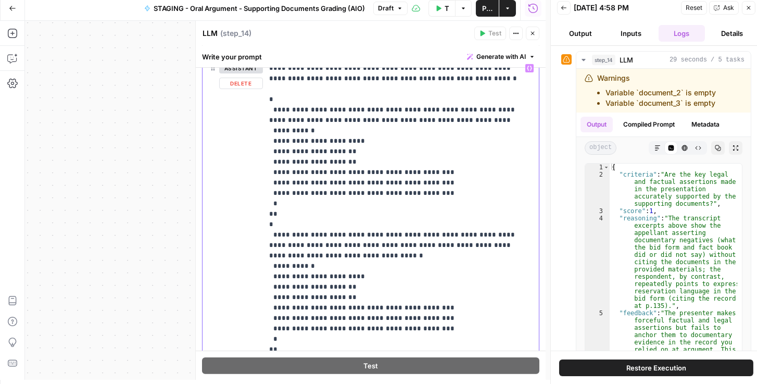
scroll to position [648, 0]
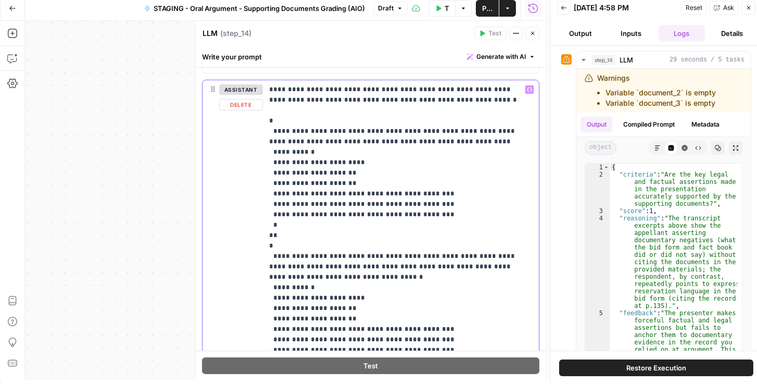
drag, startPoint x: 320, startPoint y: 290, endPoint x: 268, endPoint y: 234, distance: 75.5
click at [268, 234] on div "**********" at bounding box center [399, 292] width 272 height 424
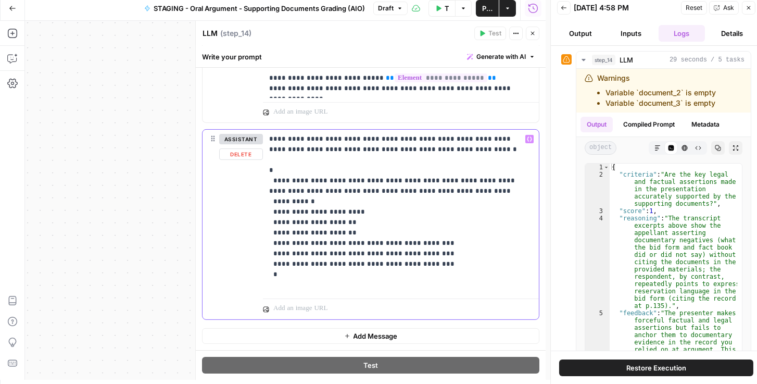
scroll to position [597, 0]
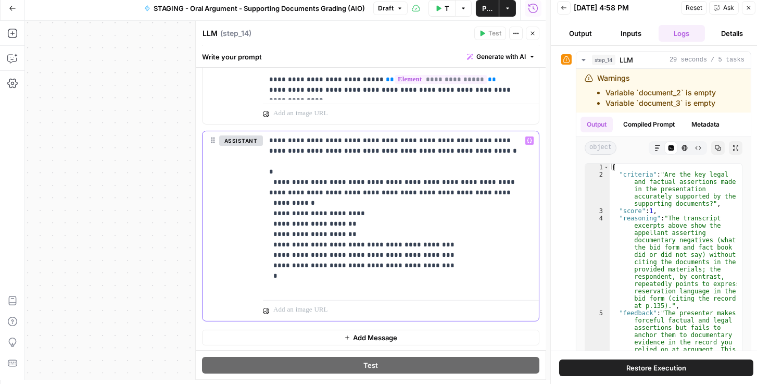
click at [341, 312] on p at bounding box center [395, 310] width 244 height 10
click at [300, 274] on p "**********" at bounding box center [398, 213] width 259 height 156
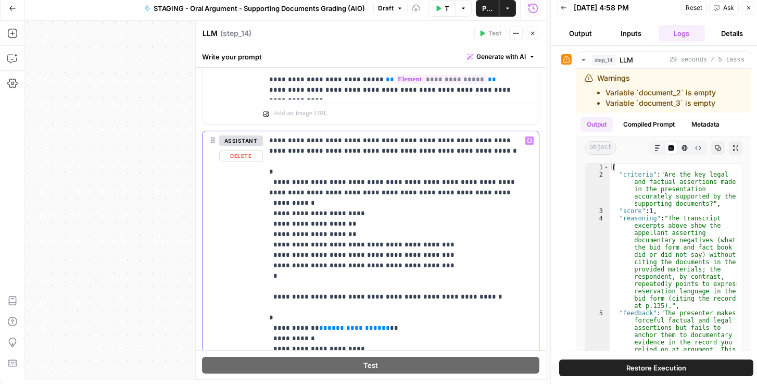
scroll to position [686, 0]
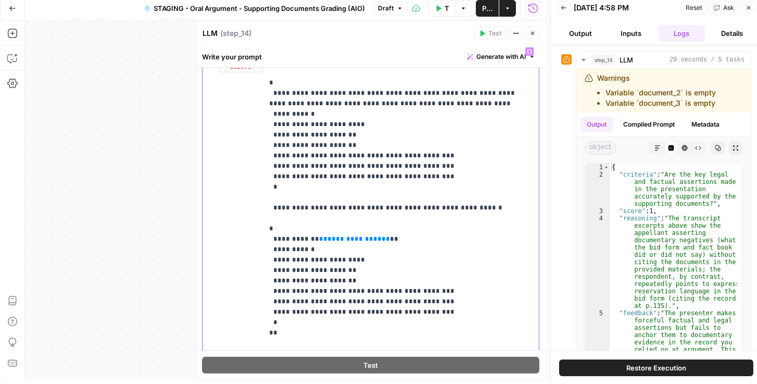
drag, startPoint x: 300, startPoint y: 333, endPoint x: 269, endPoint y: 210, distance: 126.3
click at [269, 210] on p "**********" at bounding box center [398, 197] width 259 height 302
drag, startPoint x: 308, startPoint y: 333, endPoint x: 300, endPoint y: 326, distance: 9.9
click at [307, 333] on p "**********" at bounding box center [398, 197] width 259 height 302
click at [298, 320] on p "**********" at bounding box center [398, 197] width 259 height 302
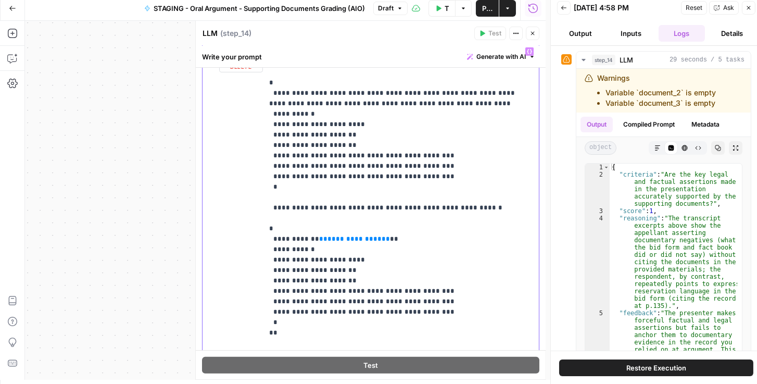
drag, startPoint x: 306, startPoint y: 320, endPoint x: 241, endPoint y: 229, distance: 111.6
click at [241, 229] on div "**********" at bounding box center [371, 209] width 336 height 335
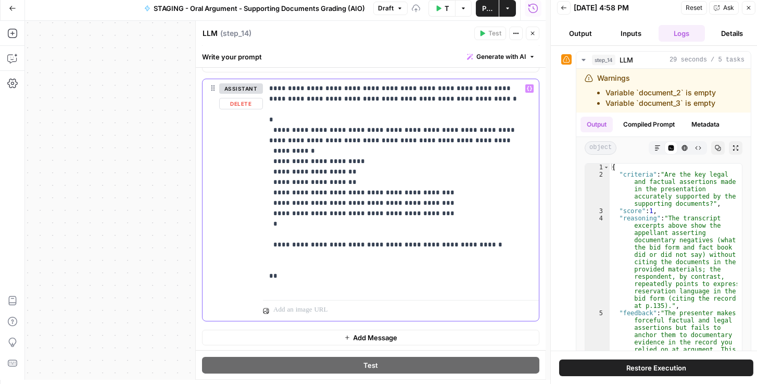
drag, startPoint x: 290, startPoint y: 260, endPoint x: 262, endPoint y: 240, distance: 34.0
click at [263, 240] on div "**********" at bounding box center [399, 187] width 272 height 217
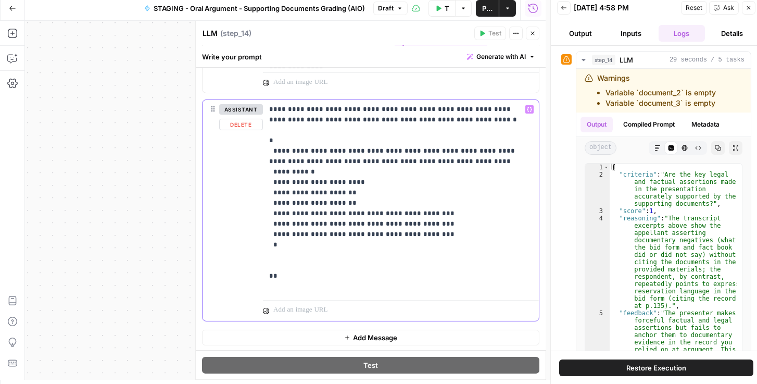
click at [270, 266] on p "**********" at bounding box center [398, 197] width 259 height 187
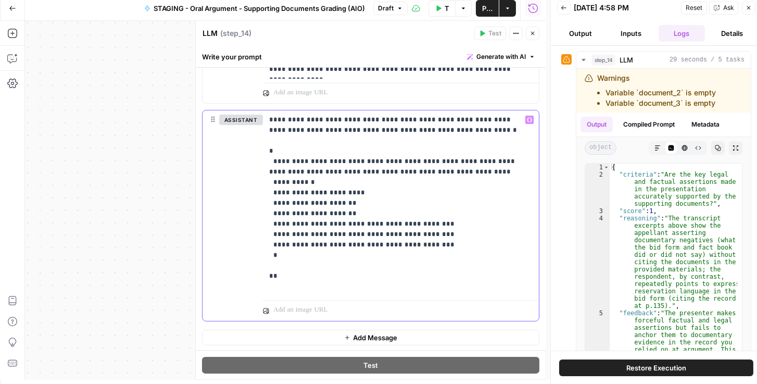
click at [404, 315] on div at bounding box center [401, 313] width 276 height 16
click at [264, 267] on div "**********" at bounding box center [399, 202] width 272 height 185
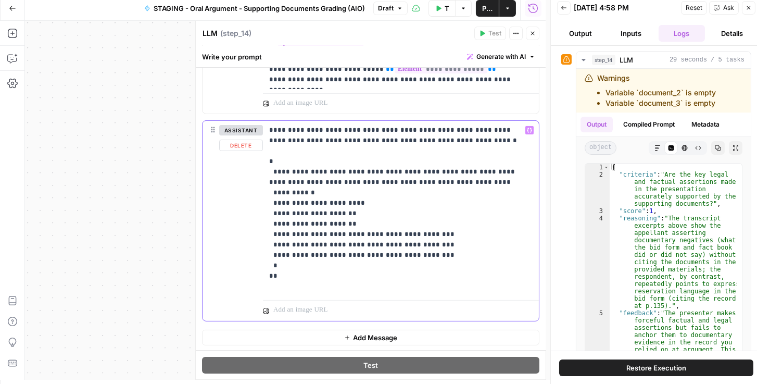
drag, startPoint x: 307, startPoint y: 169, endPoint x: 435, endPoint y: 181, distance: 128.7
click at [435, 181] on p "**********" at bounding box center [398, 208] width 259 height 167
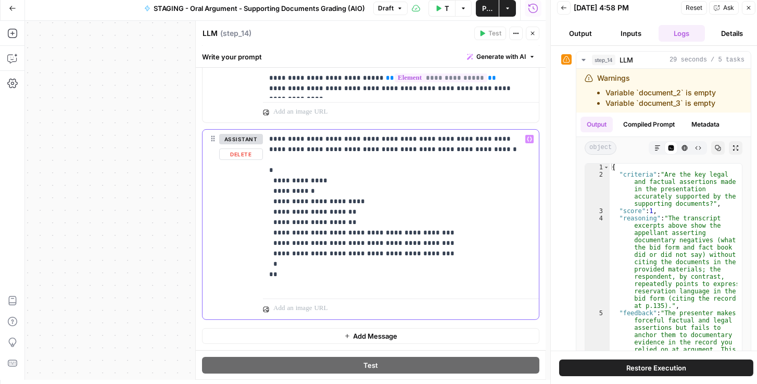
scroll to position [597, 0]
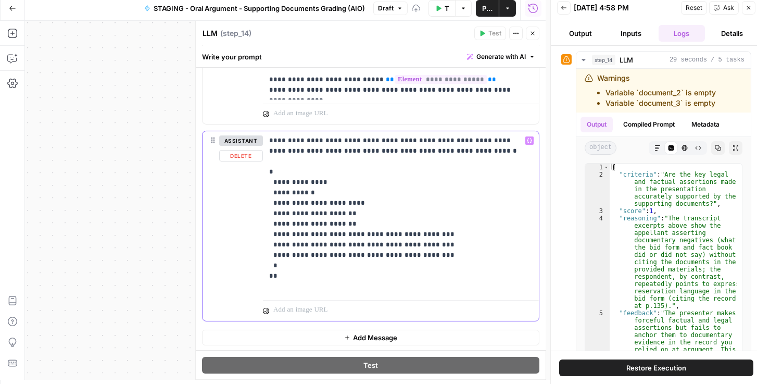
click at [527, 141] on icon "button" at bounding box center [529, 140] width 5 height 5
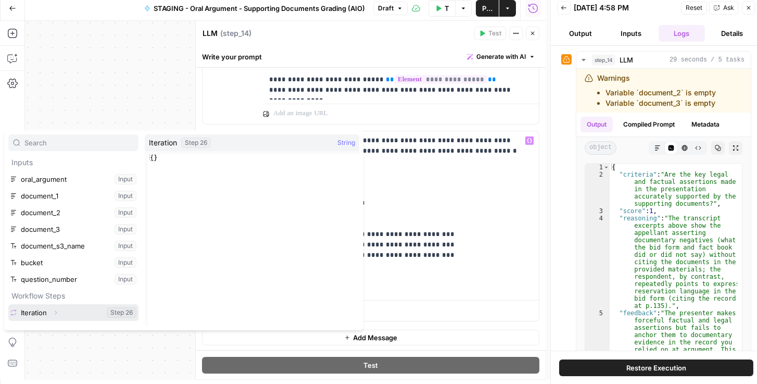
click at [55, 313] on icon "button" at bounding box center [56, 312] width 6 height 6
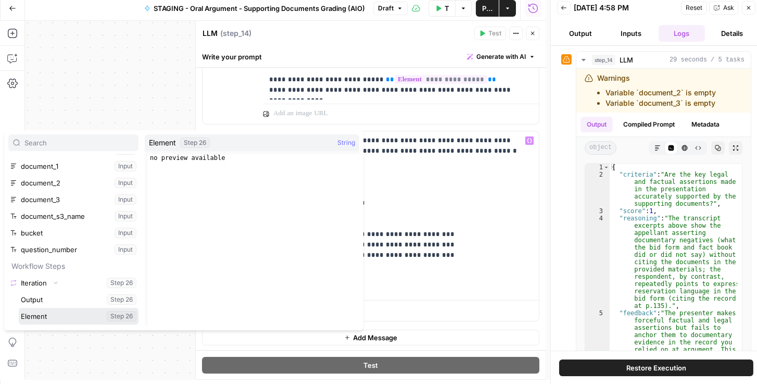
click at [41, 318] on button "Select variable Element" at bounding box center [79, 316] width 120 height 17
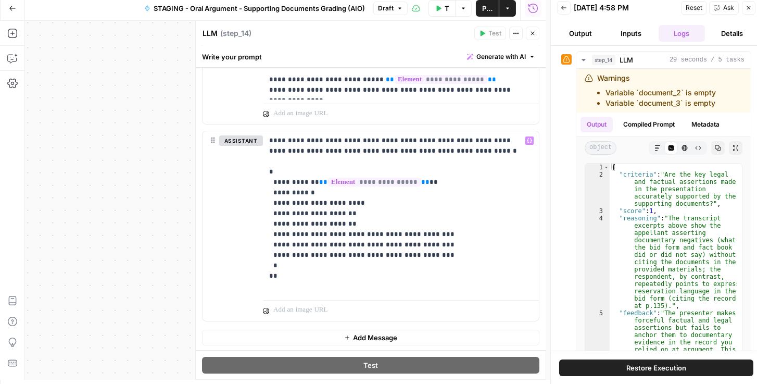
click at [485, 14] on button "Publish" at bounding box center [487, 8] width 23 height 17
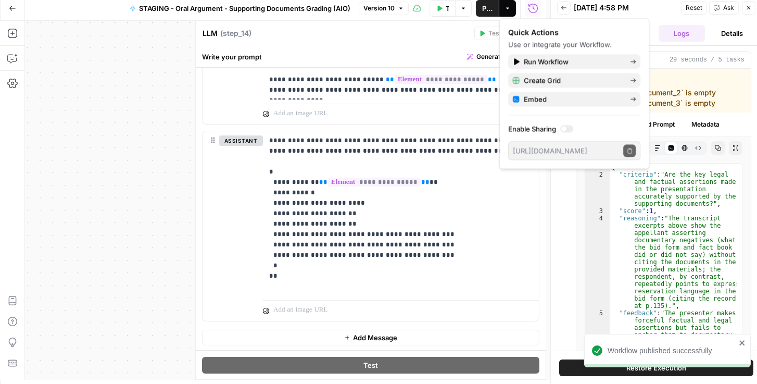
click at [422, 37] on div "LLM LLM ( step_14 )" at bounding box center [336, 33] width 269 height 11
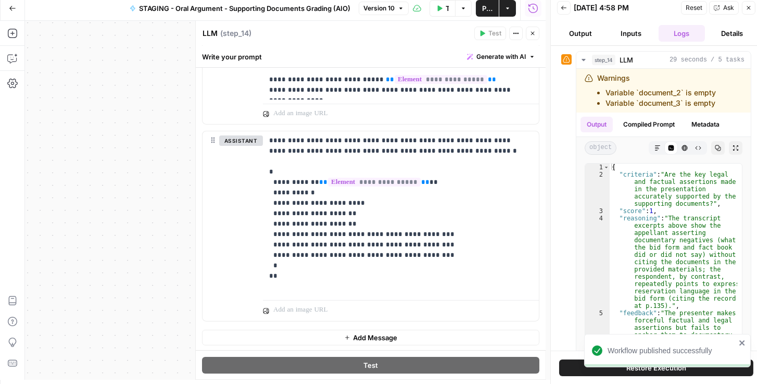
click at [537, 36] on button "Close" at bounding box center [533, 34] width 14 height 14
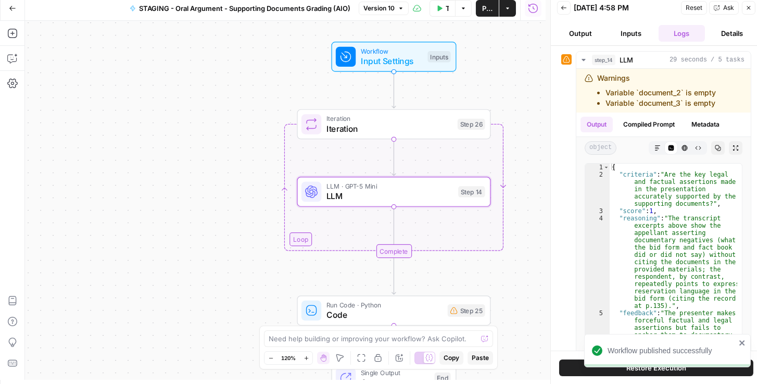
click at [189, 295] on div "Workflow Input Settings Inputs Loop Iteration Iteration Step 26 LLM · GPT-5 Min…" at bounding box center [285, 200] width 521 height 359
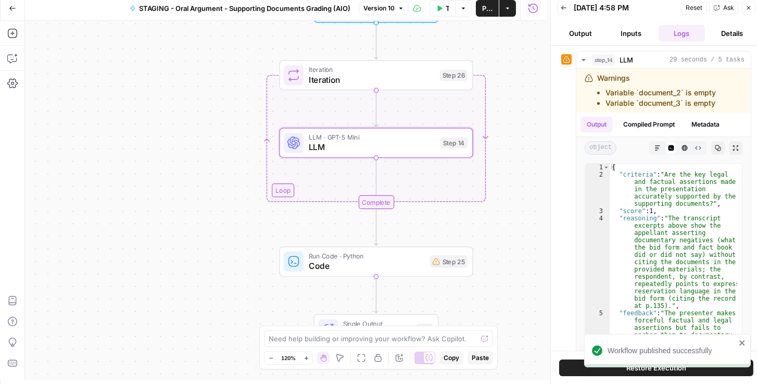
drag, startPoint x: 259, startPoint y: 289, endPoint x: 252, endPoint y: 225, distance: 64.5
click at [227, 215] on div "Workflow Input Settings Inputs Loop Iteration Iteration Step 26 LLM · GPT-5 Min…" at bounding box center [285, 200] width 521 height 359
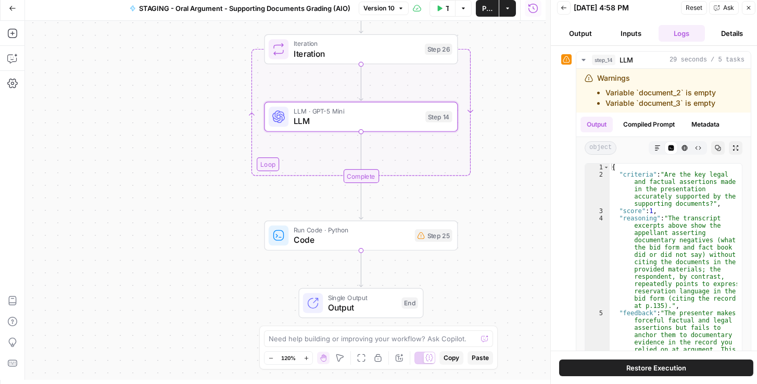
click at [311, 238] on span "Code" at bounding box center [352, 239] width 116 height 12
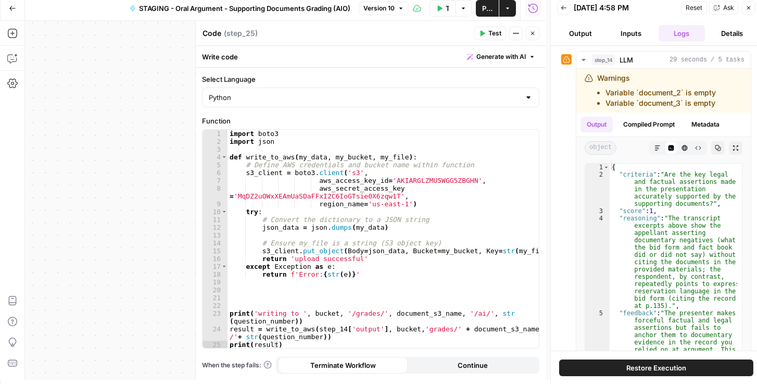
click at [531, 34] on icon "button" at bounding box center [533, 33] width 6 height 6
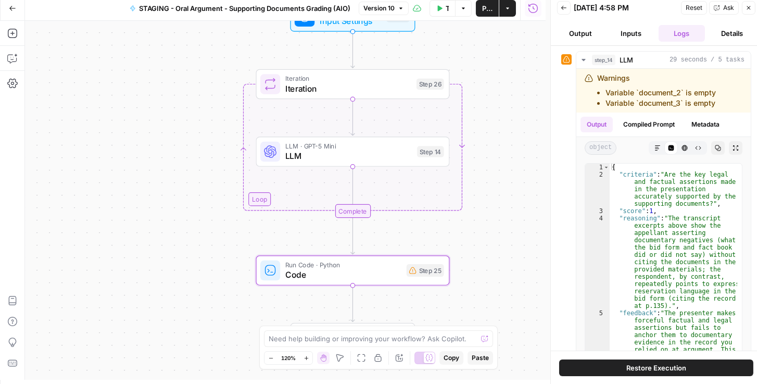
drag, startPoint x: 521, startPoint y: 203, endPoint x: 428, endPoint y: 241, distance: 100.9
click at [516, 210] on div "Workflow Input Settings Inputs Loop Iteration Iteration Step 26 LLM · GPT-5 Min…" at bounding box center [285, 200] width 521 height 359
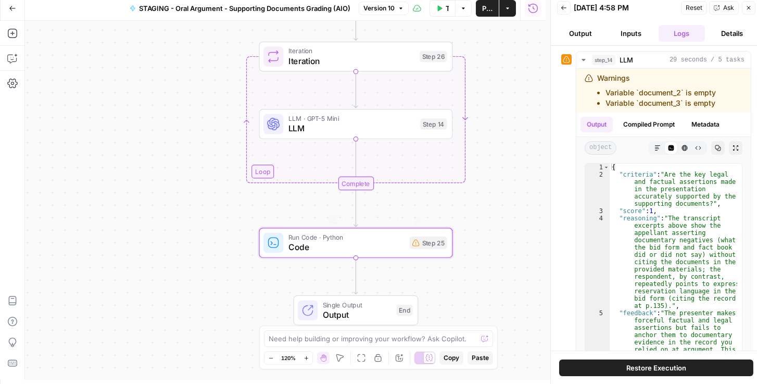
click at [344, 248] on span "Code" at bounding box center [346, 247] width 116 height 12
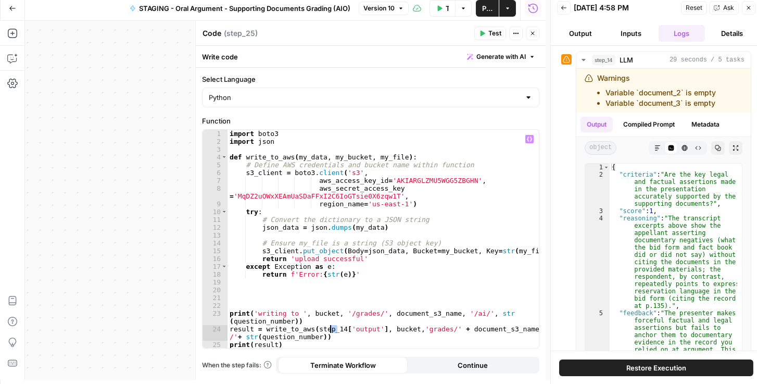
click at [332, 327] on div "import boto3 import json def write_to_aws ( my_data , my_bucket , my_file ) : #…" at bounding box center [384, 247] width 312 height 234
type textarea "**********"
click at [495, 6] on button "Publish" at bounding box center [487, 8] width 23 height 17
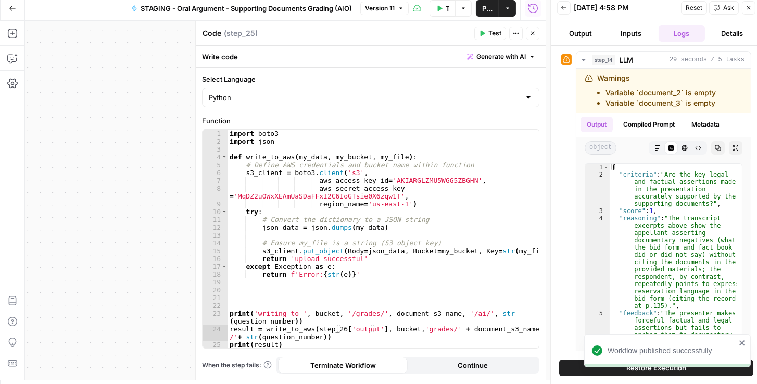
click at [742, 343] on icon "close" at bounding box center [741, 342] width 5 height 5
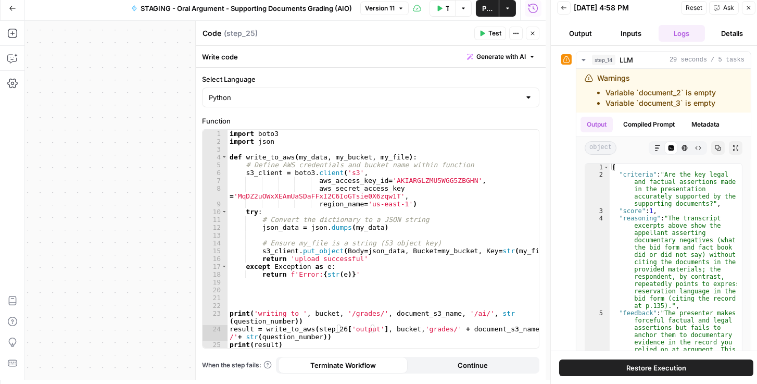
click at [496, 33] on span "Test" at bounding box center [494, 33] width 13 height 9
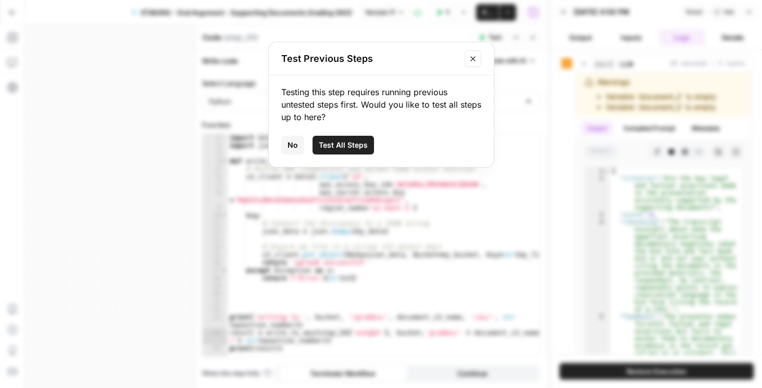
drag, startPoint x: 474, startPoint y: 58, endPoint x: 476, endPoint y: 53, distance: 5.6
click at [474, 58] on icon "Close modal" at bounding box center [473, 59] width 8 height 8
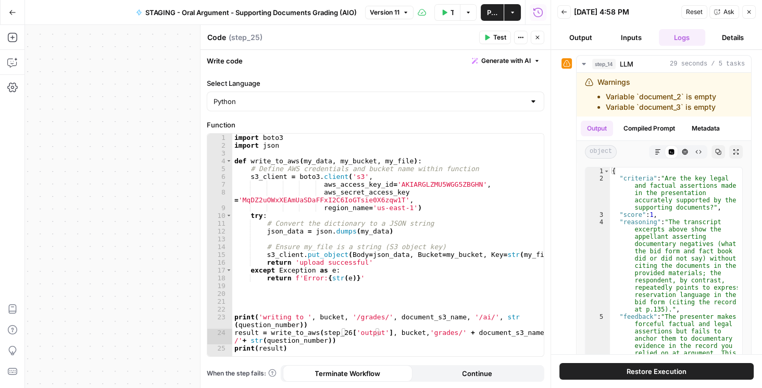
click at [494, 19] on button "Publish" at bounding box center [492, 12] width 23 height 17
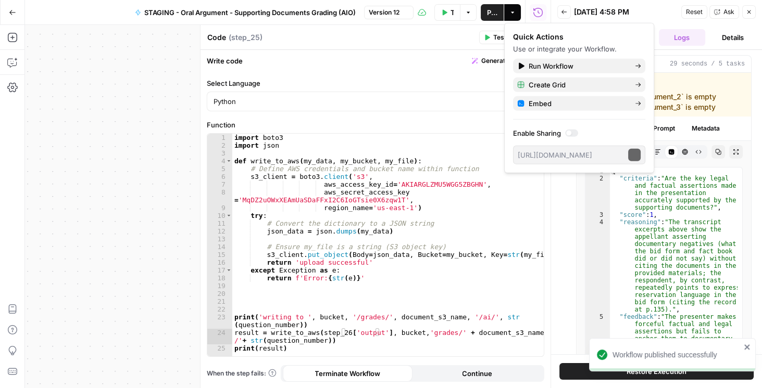
click at [450, 8] on button "Test Data" at bounding box center [447, 12] width 26 height 17
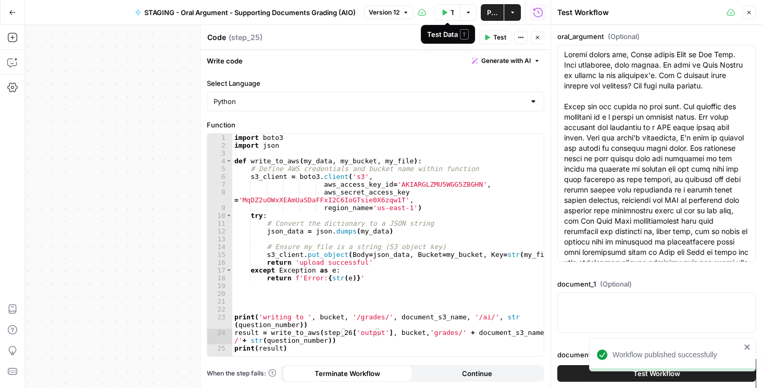
click at [451, 13] on span "Test Data" at bounding box center [451, 12] width 3 height 10
click at [447, 12] on button "Test Data" at bounding box center [447, 12] width 26 height 17
click at [536, 37] on icon "button" at bounding box center [537, 37] width 6 height 6
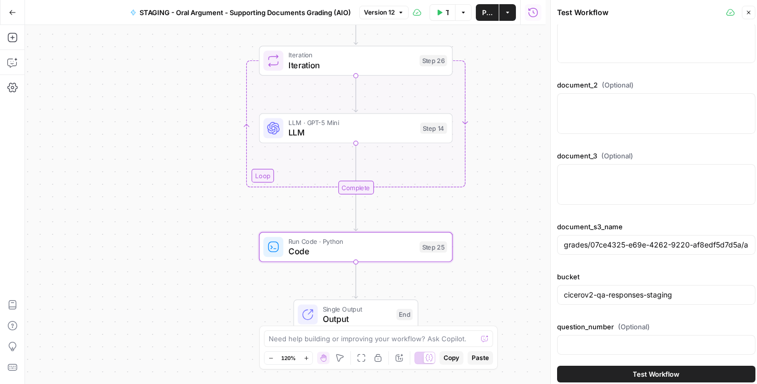
scroll to position [275, 0]
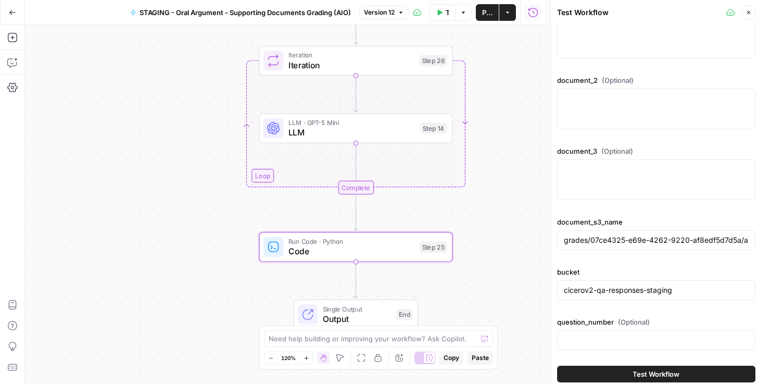
click at [50, 140] on div "Workflow Input Settings Inputs Loop Iteration Iteration Step 26 LLM · GPT-5 Min…" at bounding box center [285, 204] width 521 height 359
click at [350, 133] on span "LLM" at bounding box center [351, 132] width 127 height 12
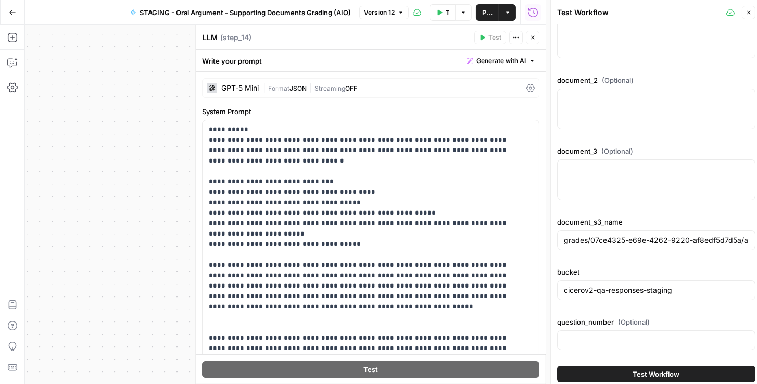
click at [521, 86] on div "GPT-5 Mini | Format JSON | Streaming OFF" at bounding box center [370, 88] width 337 height 20
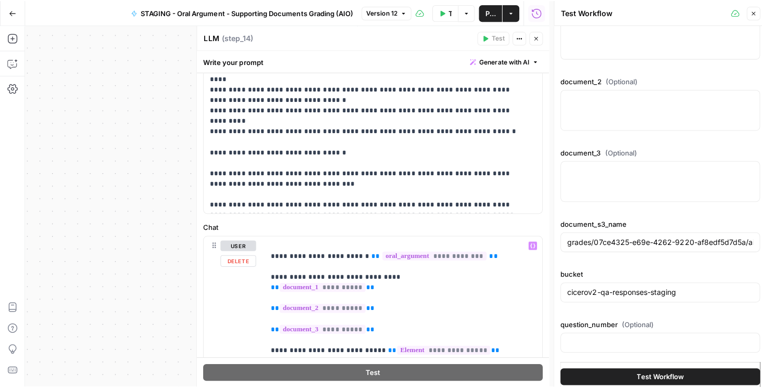
scroll to position [773, 0]
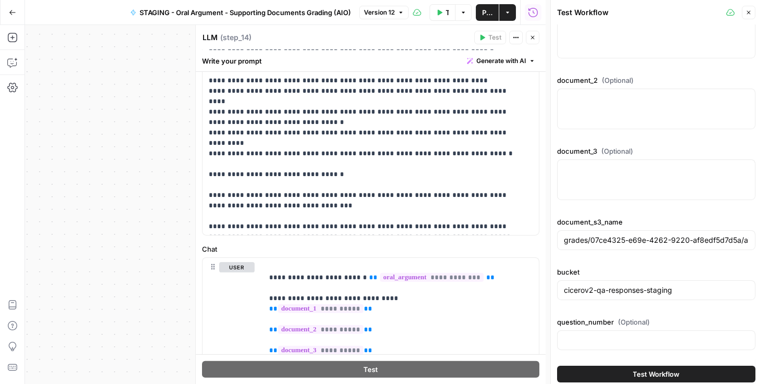
click at [746, 12] on icon "button" at bounding box center [749, 12] width 6 height 6
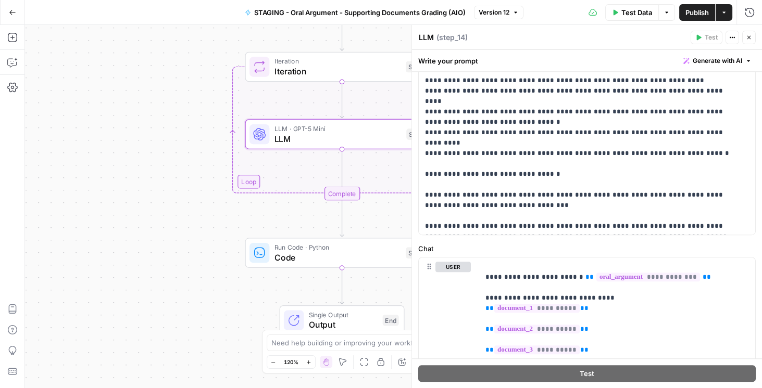
drag, startPoint x: 143, startPoint y: 204, endPoint x: 80, endPoint y: 233, distance: 69.4
click at [80, 233] on div "Workflow Input Settings Inputs Loop Iteration Iteration Step 26 LLM · GPT-5 Min…" at bounding box center [393, 206] width 737 height 363
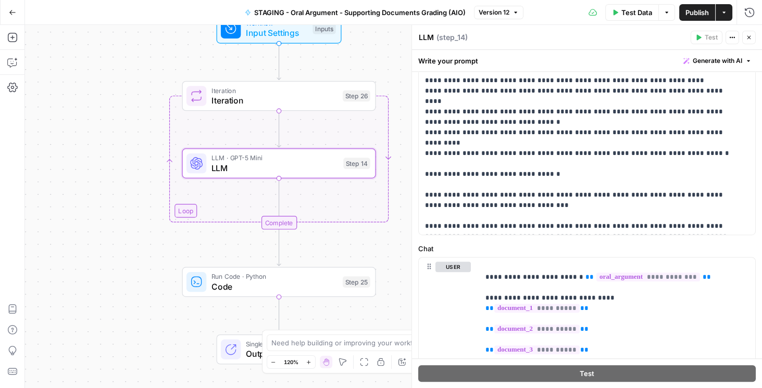
click at [696, 13] on span "Publish" at bounding box center [696, 12] width 23 height 10
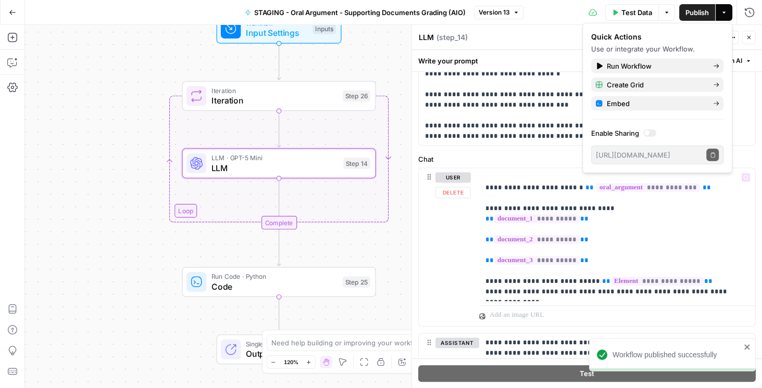
scroll to position [714, 0]
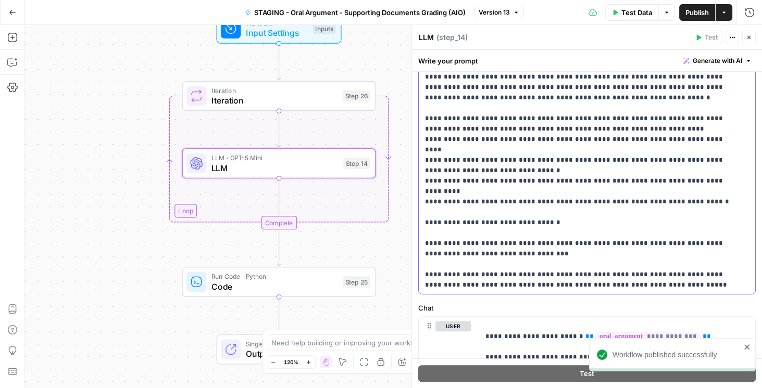
drag, startPoint x: 459, startPoint y: 187, endPoint x: 478, endPoint y: 190, distance: 18.9
click at [478, 190] on p "**********" at bounding box center [582, 77] width 315 height 427
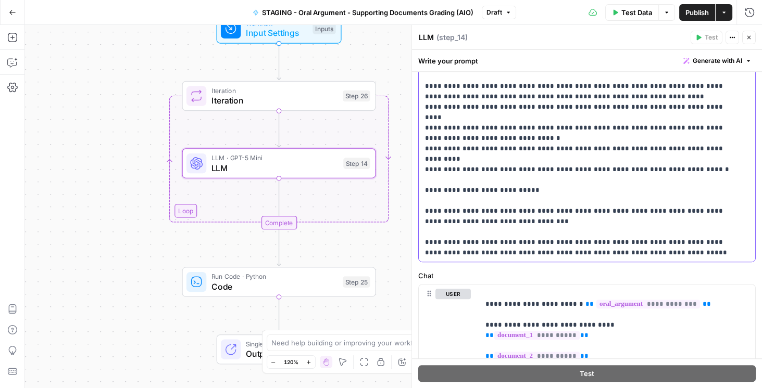
scroll to position [11, 0]
drag, startPoint x: 520, startPoint y: 162, endPoint x: 570, endPoint y: 274, distance: 122.3
click at [0, 0] on form "**********" at bounding box center [0, 0] width 0 height 0
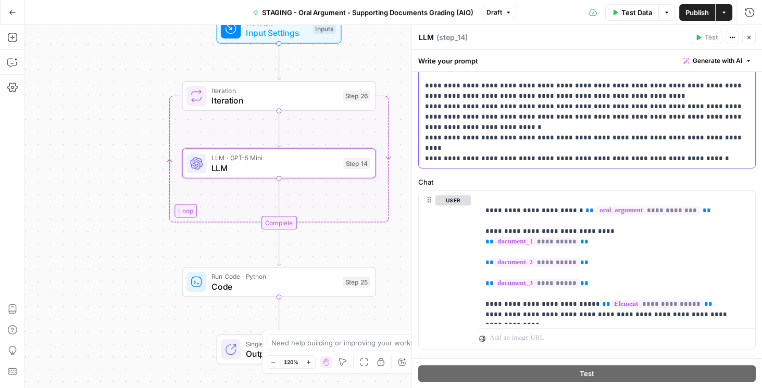
drag, startPoint x: 563, startPoint y: 158, endPoint x: 517, endPoint y: 159, distance: 46.4
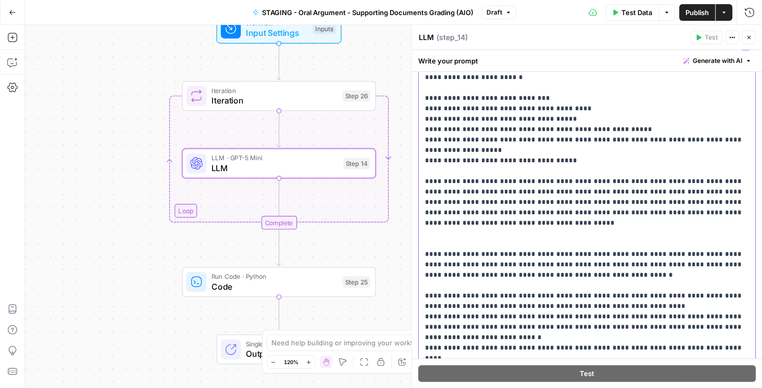
scroll to position [520, 0]
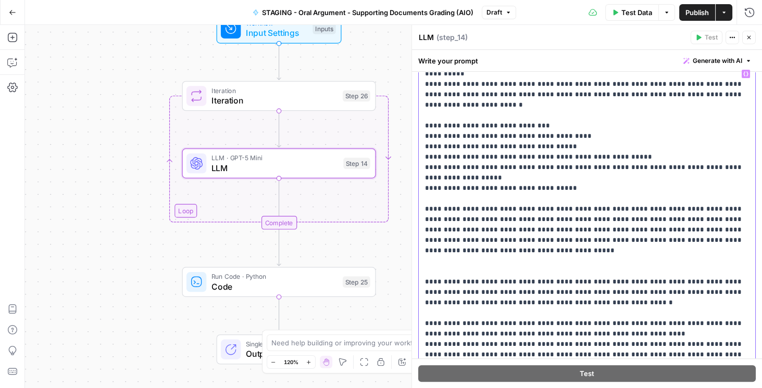
click at [743, 73] on icon "button" at bounding box center [745, 73] width 5 height 5
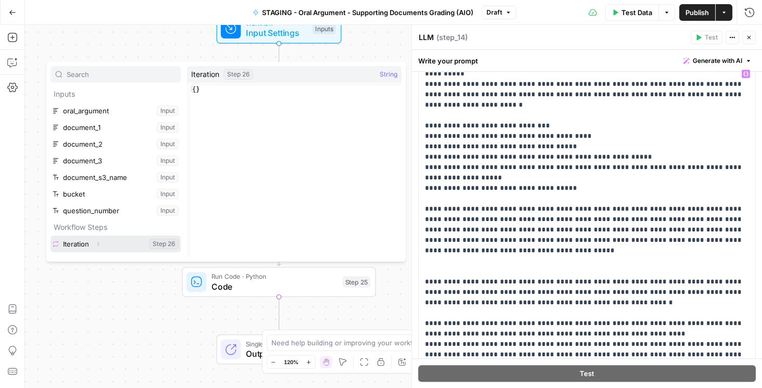
click at [98, 242] on icon "button" at bounding box center [98, 244] width 2 height 4
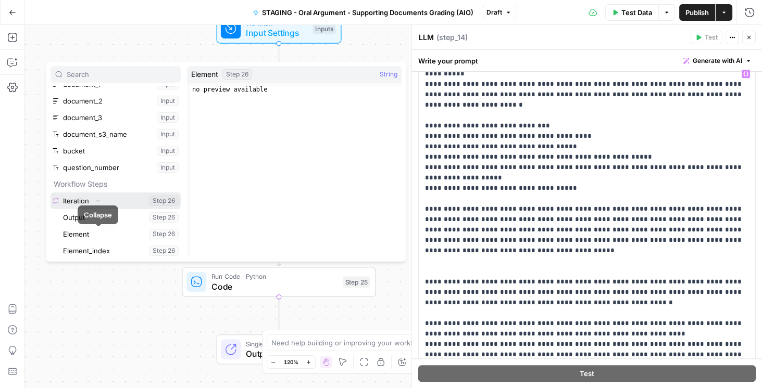
scroll to position [44, 0]
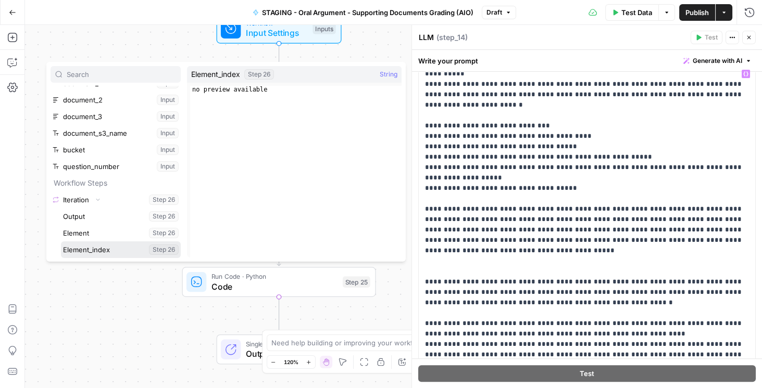
click at [96, 247] on button "Select variable Element_index" at bounding box center [121, 250] width 120 height 17
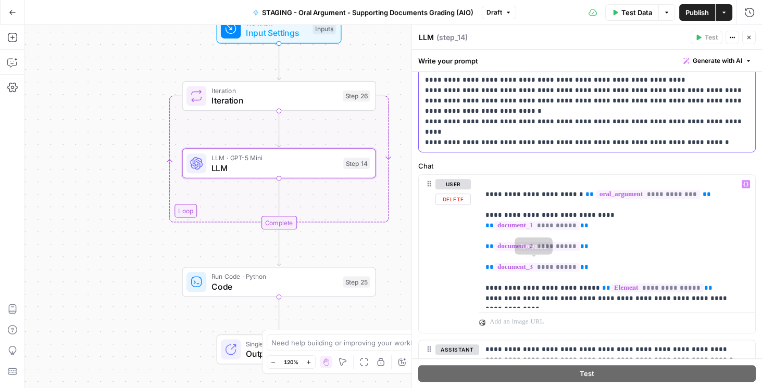
scroll to position [787, 0]
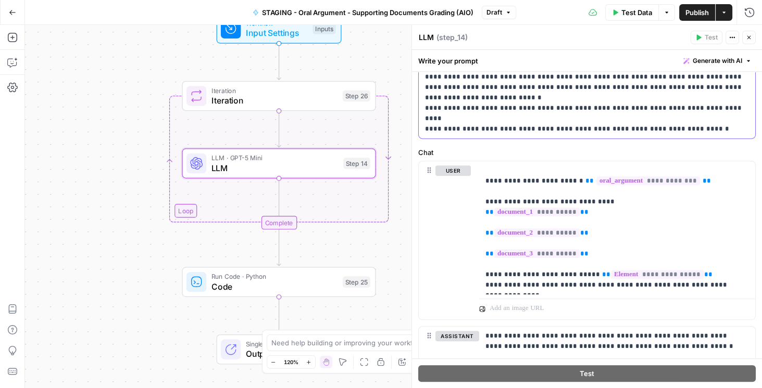
drag, startPoint x: 609, startPoint y: 129, endPoint x: 516, endPoint y: 132, distance: 93.2
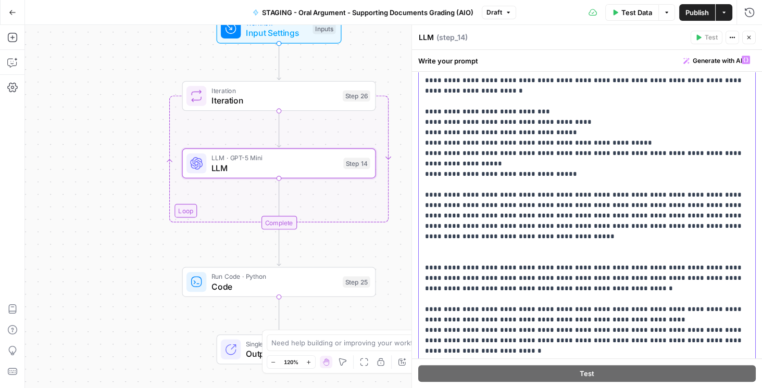
scroll to position [520, 0]
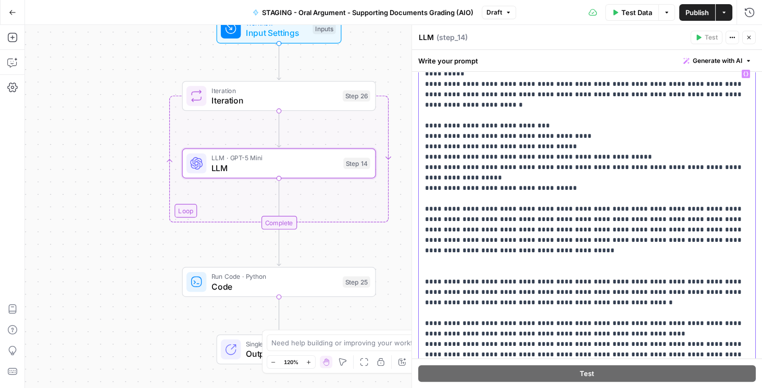
click at [743, 73] on icon "button" at bounding box center [745, 73] width 5 height 5
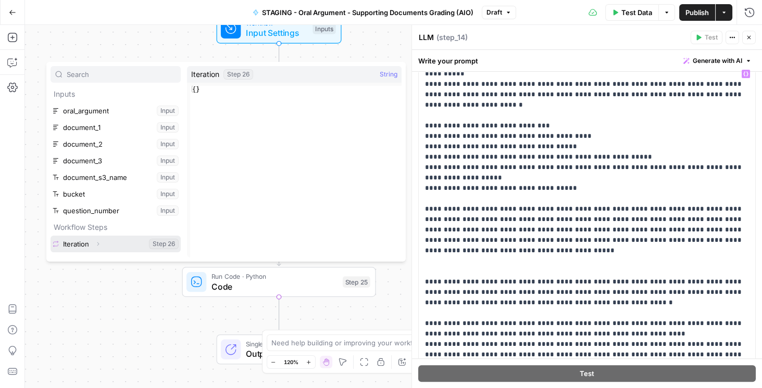
click at [98, 244] on icon "button" at bounding box center [98, 244] width 6 height 6
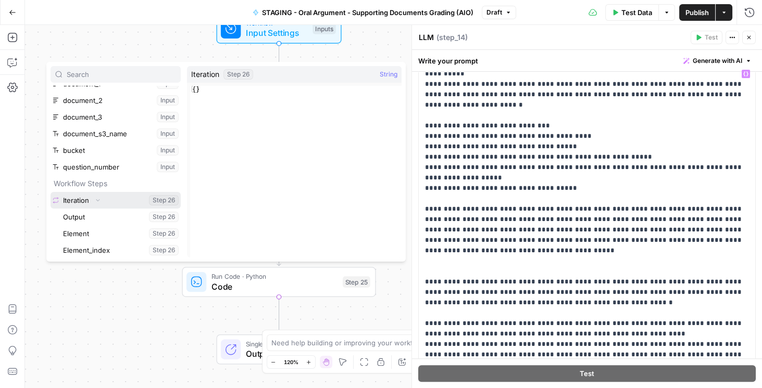
scroll to position [44, 0]
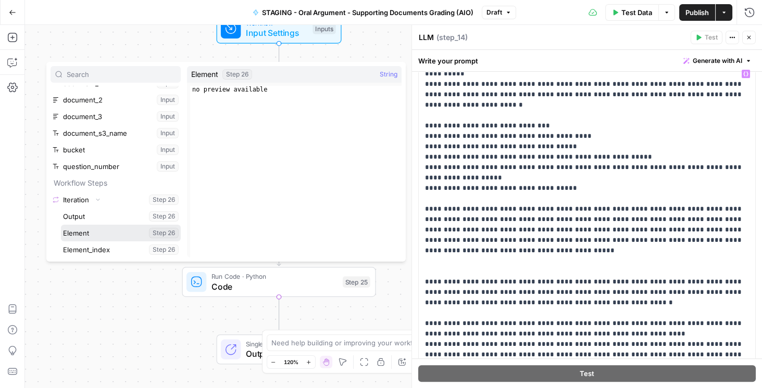
click at [98, 233] on button "Select variable Element" at bounding box center [121, 233] width 120 height 17
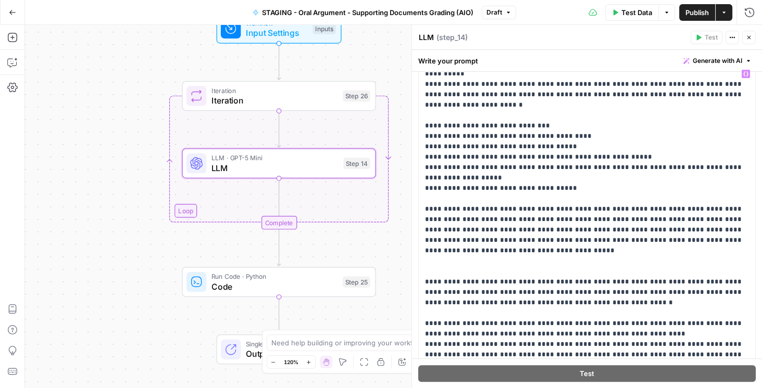
click at [705, 17] on span "Publish" at bounding box center [696, 12] width 23 height 10
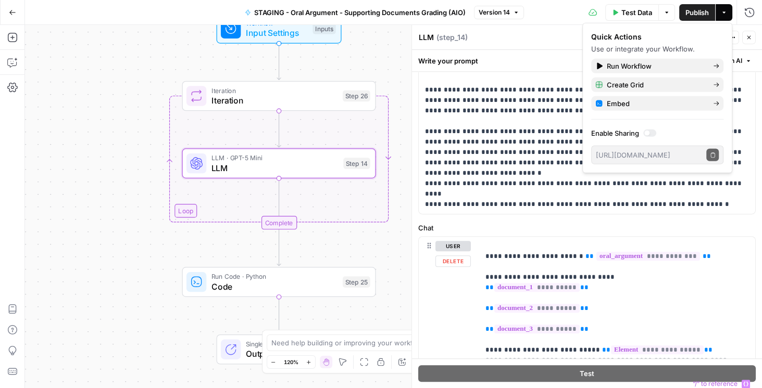
scroll to position [698, 0]
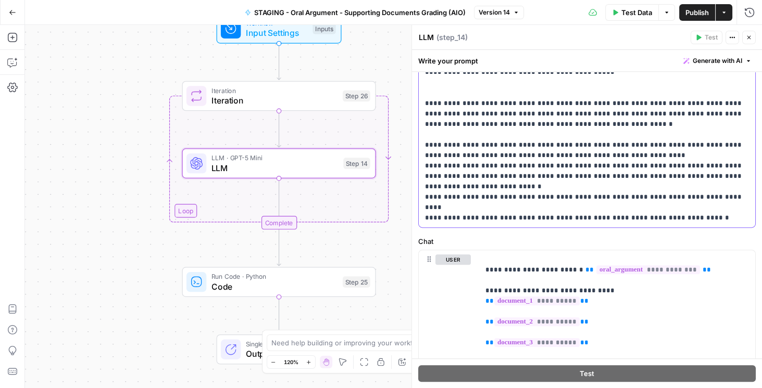
drag, startPoint x: 638, startPoint y: 215, endPoint x: 422, endPoint y: 212, distance: 215.6
click at [422, 212] on div "**********" at bounding box center [585, 57] width 332 height 342
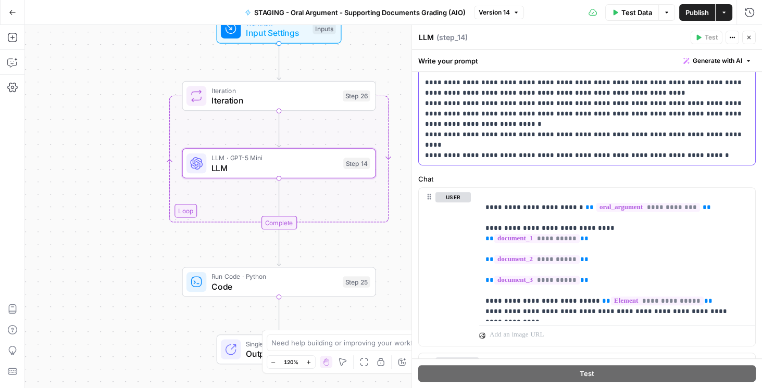
scroll to position [787, 0]
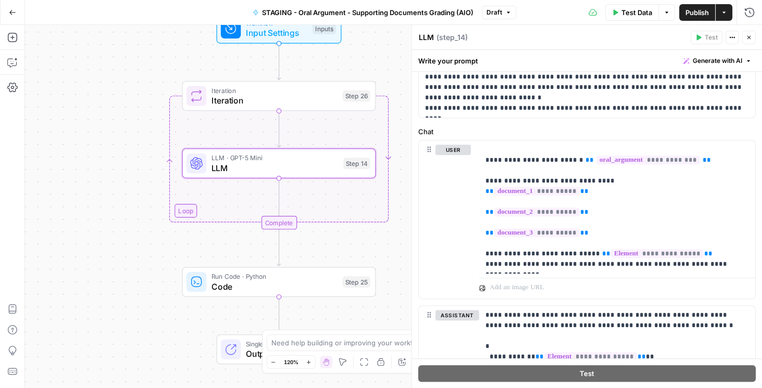
click at [699, 15] on span "Publish" at bounding box center [696, 12] width 23 height 10
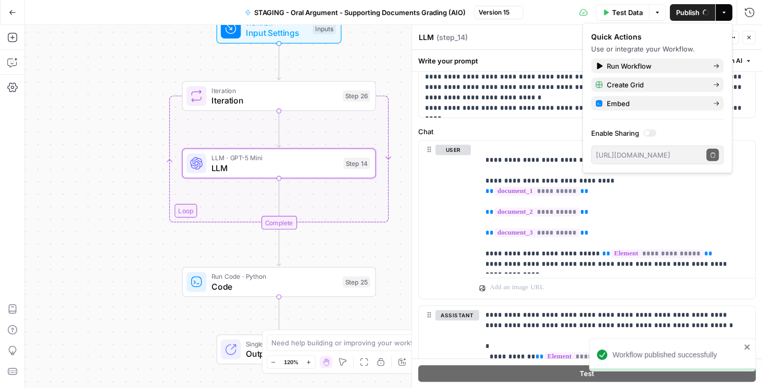
click at [753, 39] on button "Close" at bounding box center [749, 38] width 14 height 14
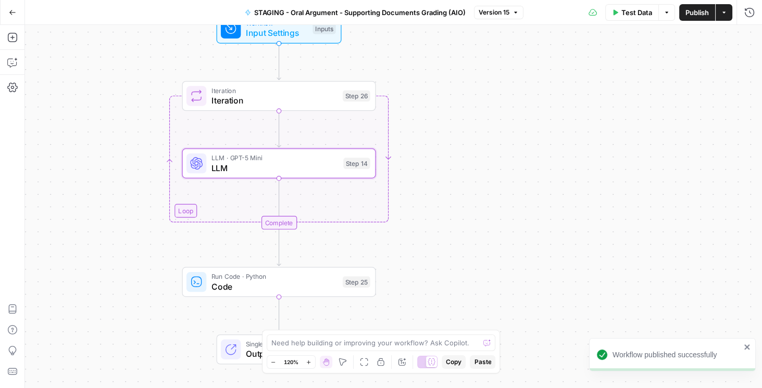
click at [116, 169] on div "Workflow Input Settings Inputs Loop Iteration Iteration Step 26 LLM · GPT-5 Min…" at bounding box center [393, 206] width 737 height 363
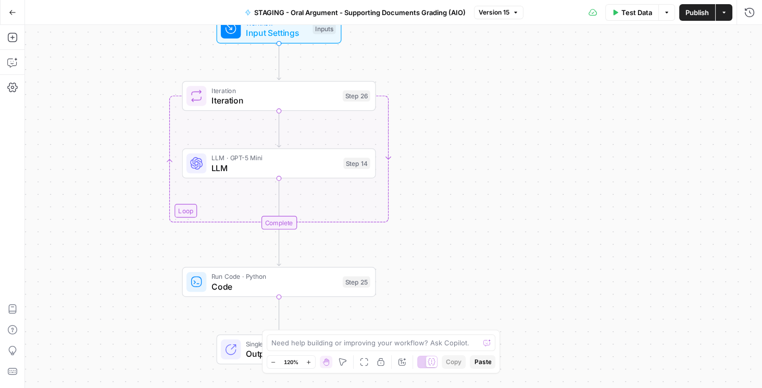
drag, startPoint x: 633, startPoint y: 101, endPoint x: 632, endPoint y: 95, distance: 5.4
click at [633, 98] on div "Workflow Input Settings Inputs Loop Iteration Iteration Step 26 LLM · GPT-5 Min…" at bounding box center [393, 206] width 737 height 363
